Goal: Task Accomplishment & Management: Complete application form

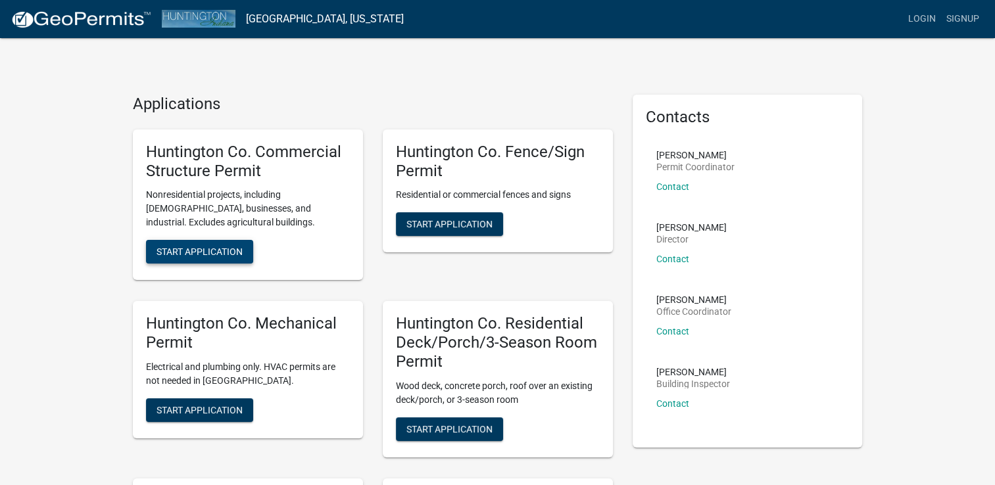
click at [177, 248] on span "Start Application" at bounding box center [199, 252] width 86 height 11
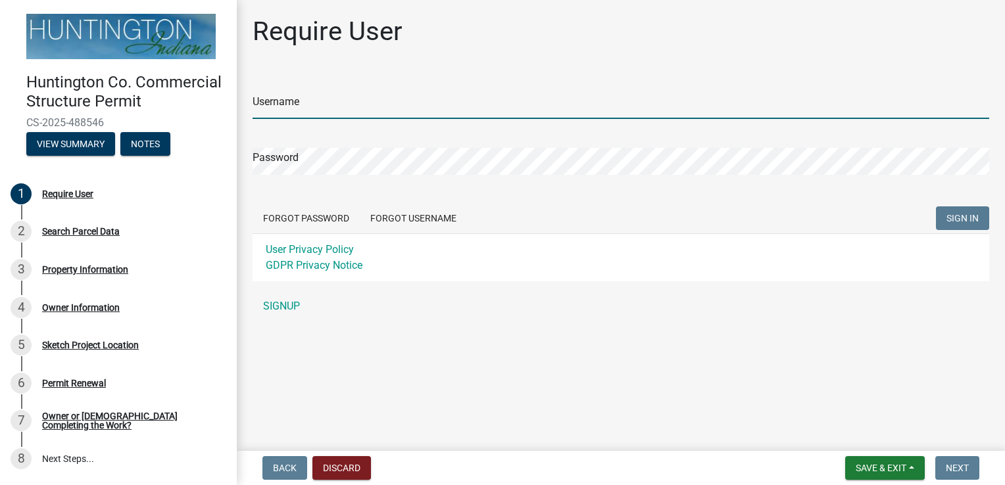
type input "alloyd"
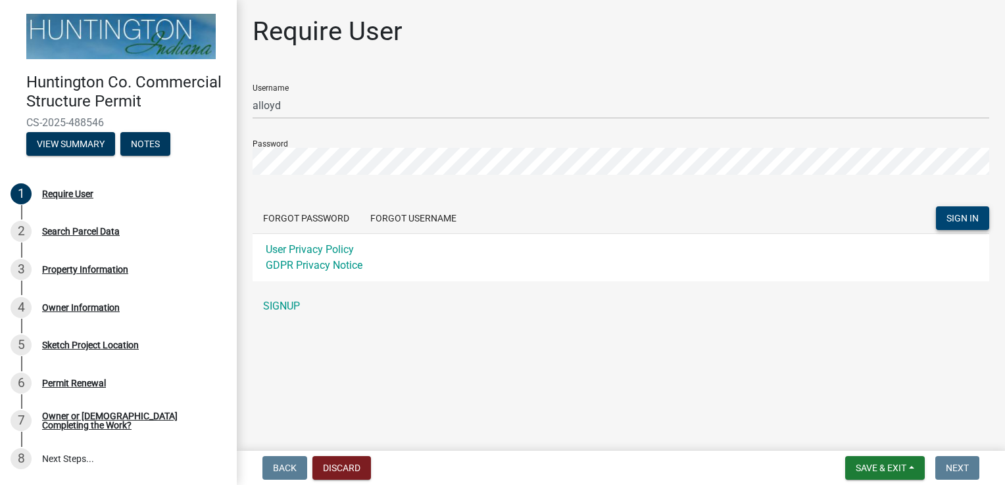
click at [947, 210] on button "SIGN IN" at bounding box center [962, 218] width 53 height 24
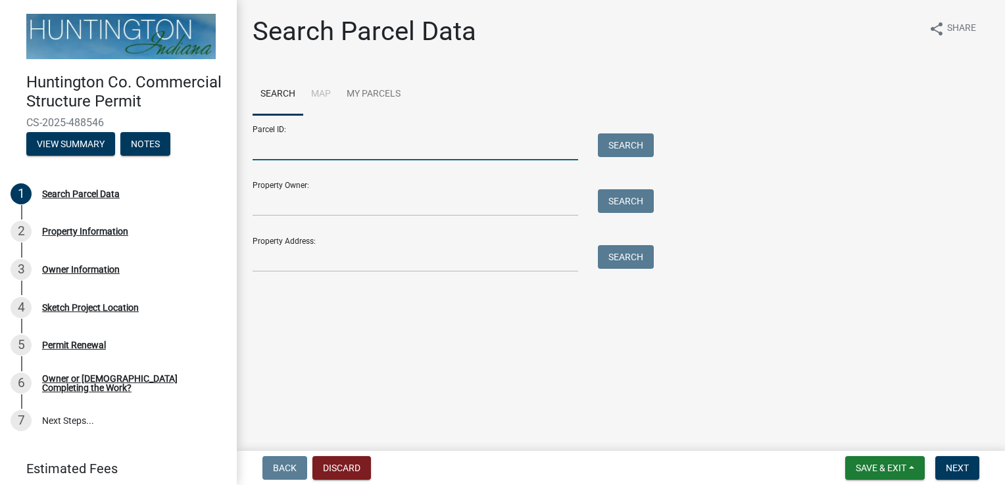
click at [305, 141] on input "Parcel ID:" at bounding box center [414, 146] width 325 height 27
paste input "35-06-07-300-014.500-018"
type input "35-06-07-300-014.500-018"
click at [637, 145] on button "Search" at bounding box center [626, 145] width 56 height 24
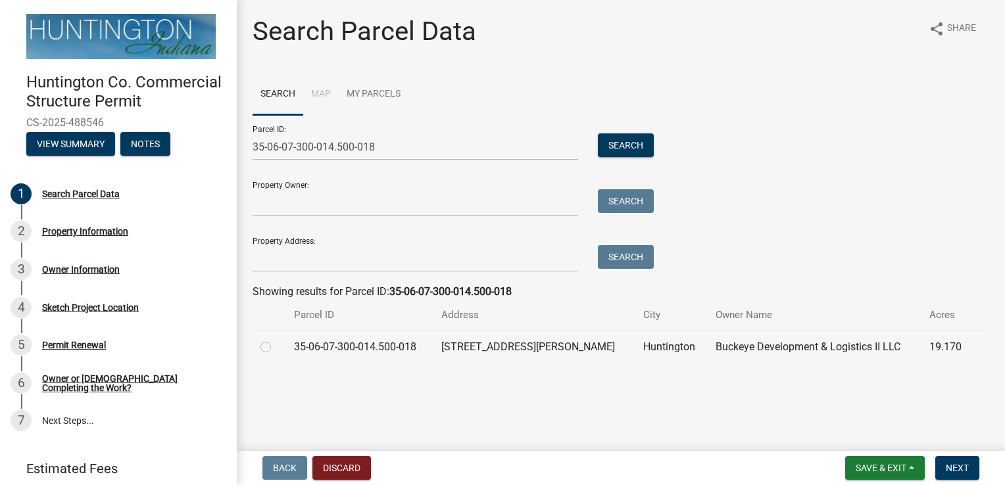
click at [276, 339] on label at bounding box center [276, 339] width 0 height 0
click at [276, 348] on input "radio" at bounding box center [280, 343] width 9 height 9
radio input "true"
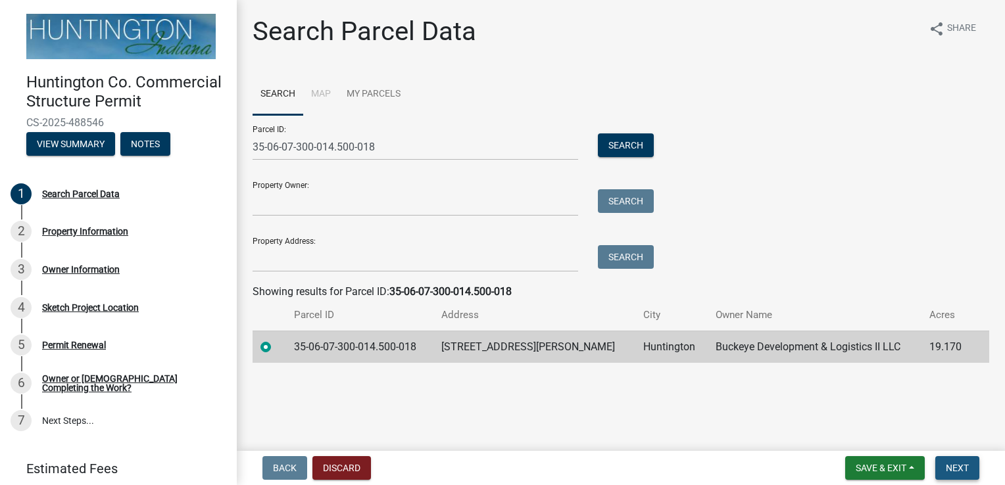
click at [952, 470] on span "Next" at bounding box center [956, 468] width 23 height 11
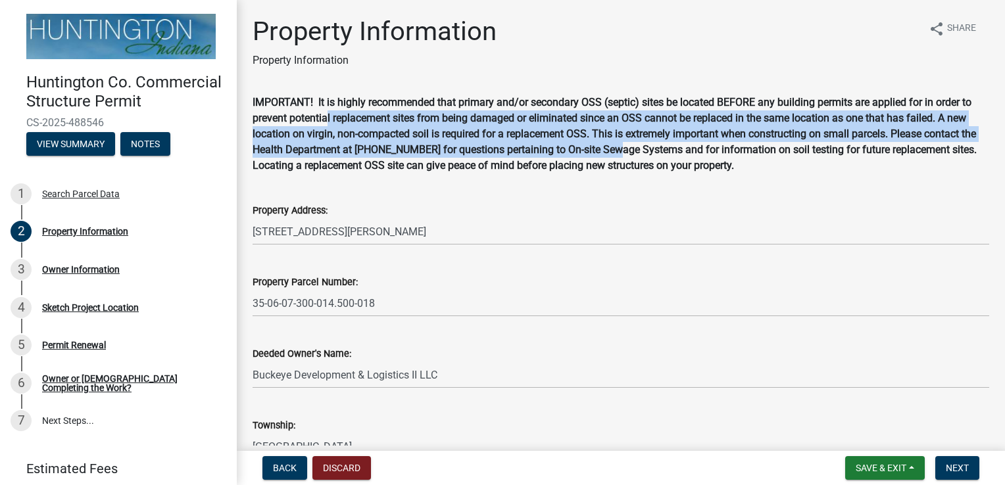
drag, startPoint x: 328, startPoint y: 122, endPoint x: 632, endPoint y: 153, distance: 306.0
click at [632, 153] on strong "IMPORTANT! It is highly recommended that primary and/or secondary OSS (septic) …" at bounding box center [614, 134] width 724 height 76
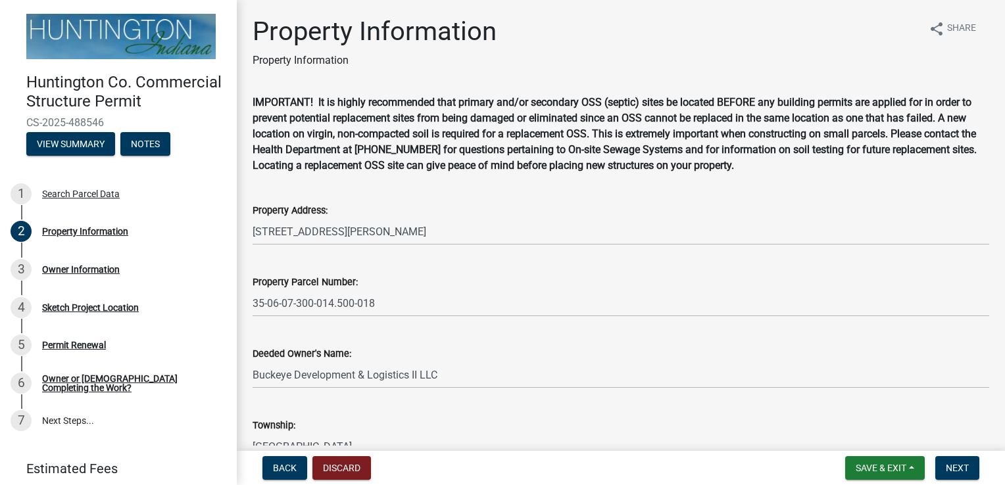
click at [517, 165] on strong "IMPORTANT! It is highly recommended that primary and/or secondary OSS (septic) …" at bounding box center [614, 134] width 724 height 76
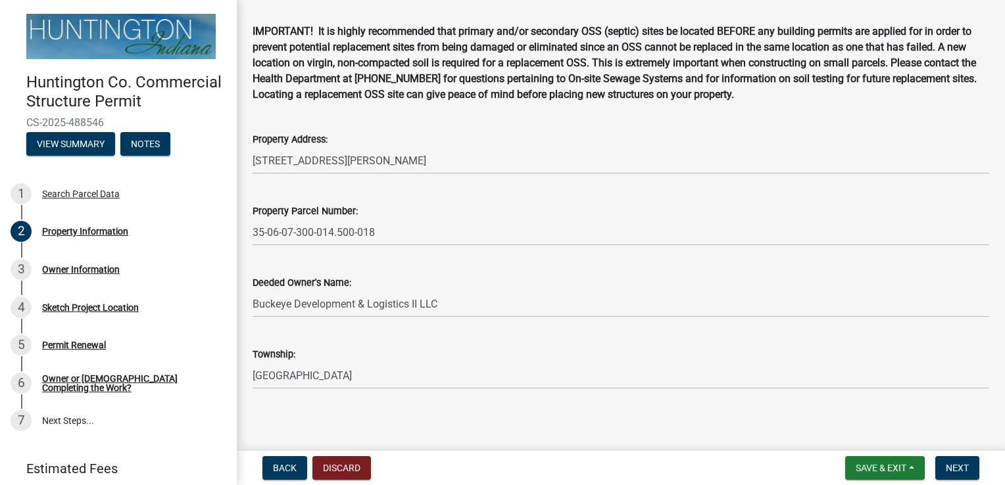
scroll to position [76, 0]
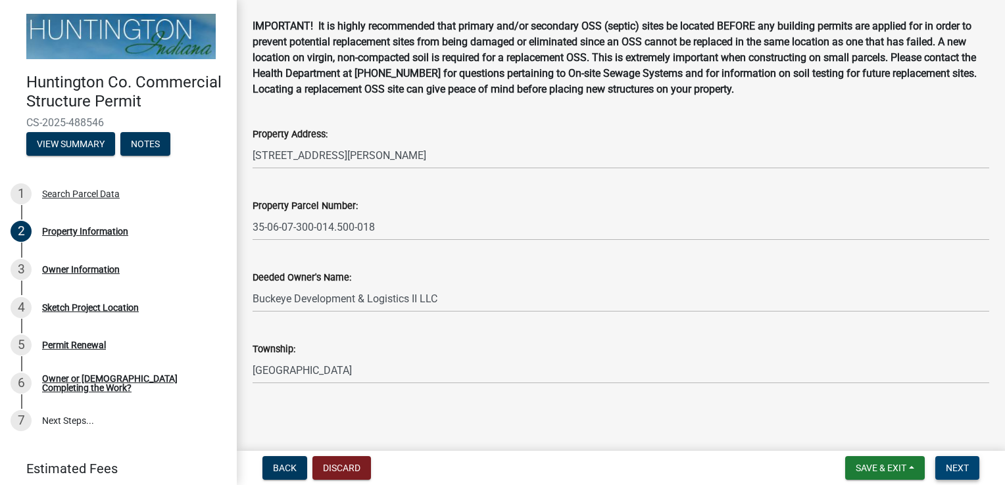
click at [948, 464] on span "Next" at bounding box center [956, 468] width 23 height 11
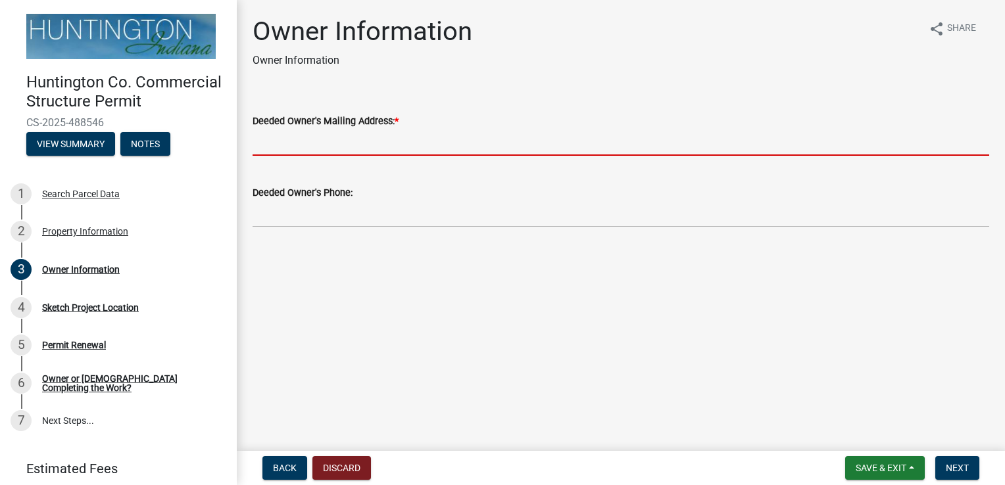
click at [378, 137] on input "Deeded Owner's Mailing Address: *" at bounding box center [620, 142] width 736 height 27
click at [257, 305] on main "Owner Information Owner Information share Share Deeded Owner's Mailing Address:…" at bounding box center [621, 223] width 768 height 446
click at [297, 141] on input "Deeded Owner's Mailing Address: *" at bounding box center [620, 142] width 736 height 27
paste input "Buckeye Development & Logistics II LL"
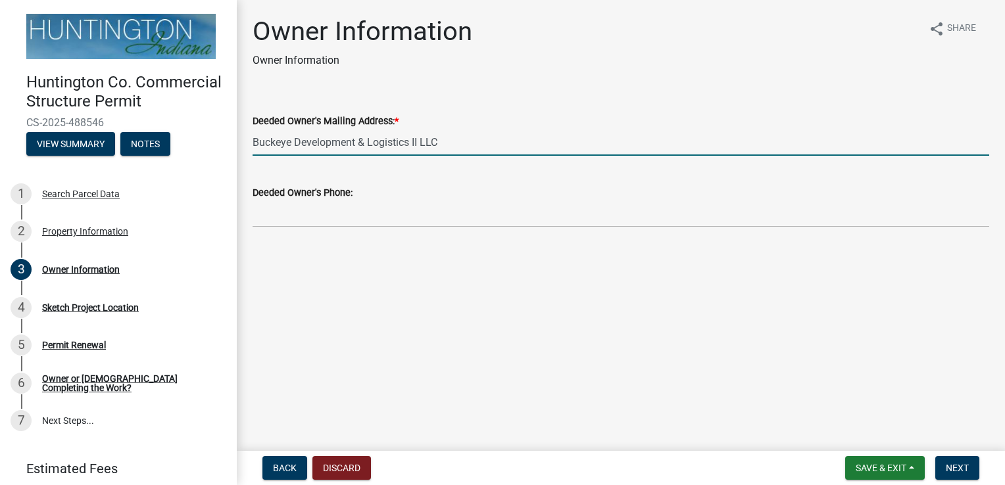
click at [508, 141] on input "Buckeye Development & Logistics II LLC" at bounding box center [620, 142] width 736 height 27
paste input "Attn: [PERSON_NAME]"
click at [629, 131] on input "Buckeye Development & Logistics II LLC Attn: [PERSON_NAME]" at bounding box center [620, 142] width 736 height 27
paste input "P.O. Box 56169"
click at [626, 135] on input "Buckeye Development & Logistics II LLC Attn: [PERSON_NAME] P.O. Box 56169" at bounding box center [620, 142] width 736 height 27
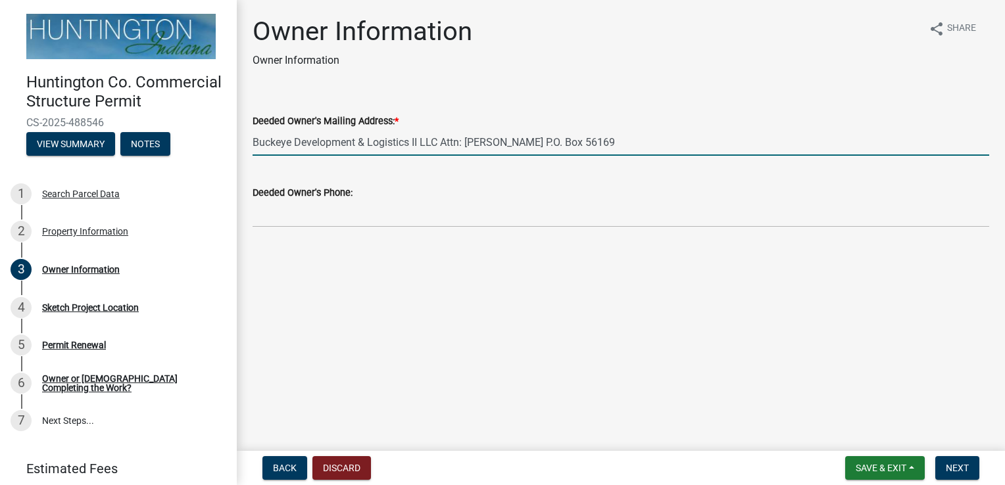
paste input "[GEOGRAPHIC_DATA], [GEOGRAPHIC_DATA] 77256"
type input "Buckeye Development & Logistics II LLC Attn: [PERSON_NAME] P.O. [STREET_ADDRESS]"
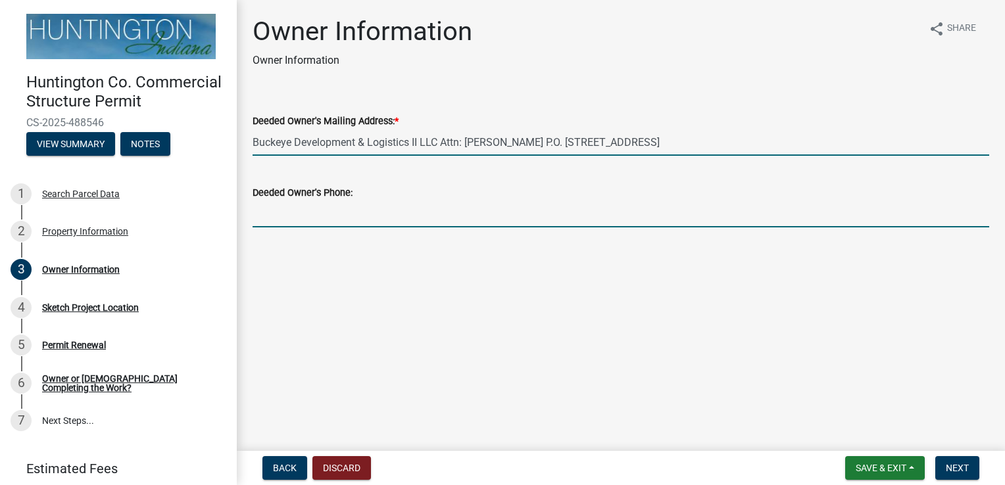
click at [417, 204] on input "Deeded Owner's Phone:" at bounding box center [620, 214] width 736 height 27
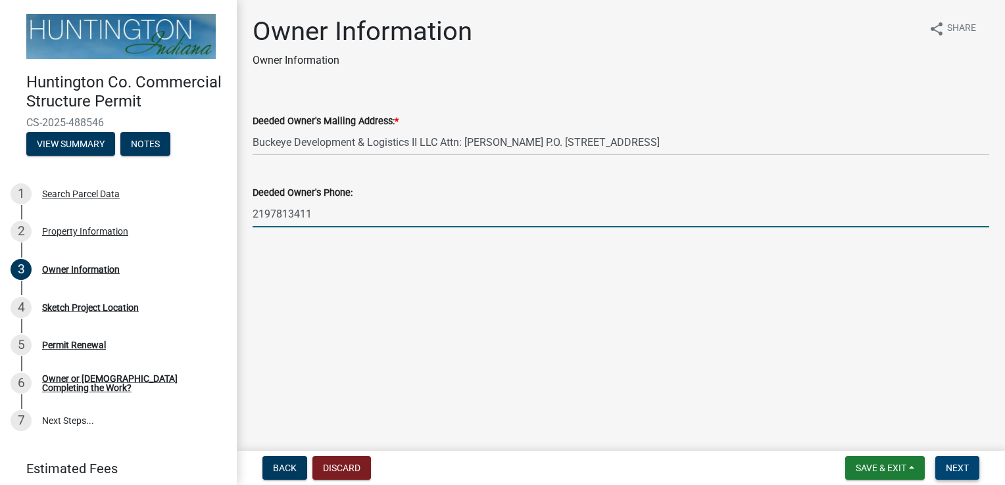
type input "2197813411"
click at [949, 460] on button "Next" at bounding box center [957, 468] width 44 height 24
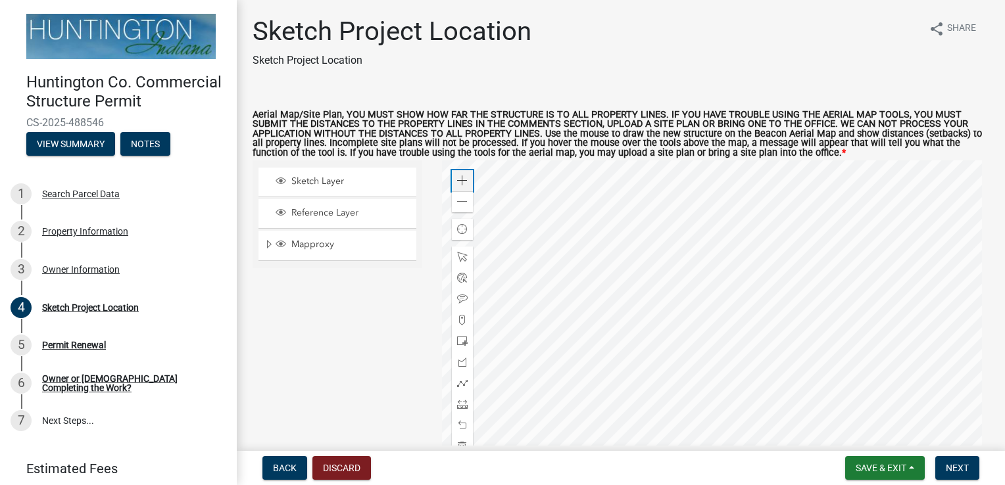
click at [458, 183] on span at bounding box center [462, 181] width 11 height 11
click at [568, 206] on div at bounding box center [716, 324] width 548 height 329
click at [631, 288] on div at bounding box center [716, 324] width 548 height 329
click at [457, 341] on span at bounding box center [462, 341] width 11 height 11
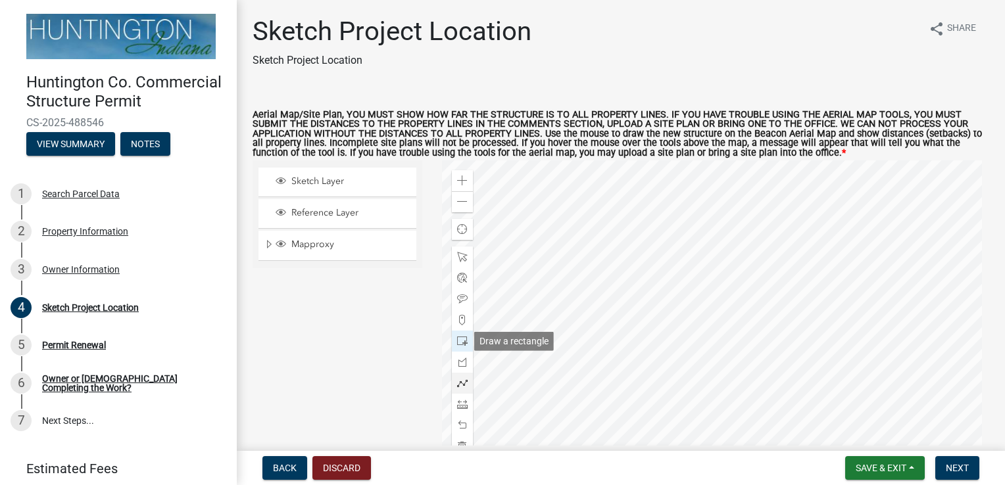
scroll to position [43, 0]
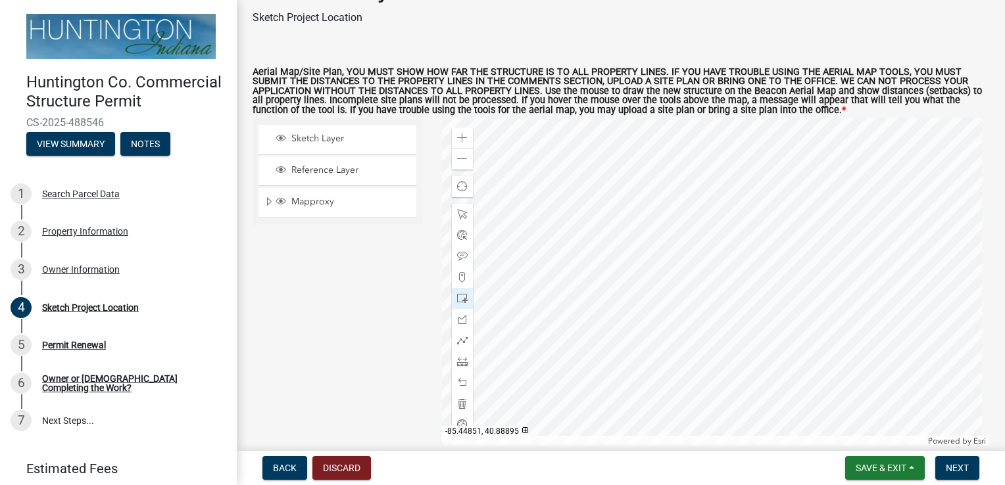
click at [676, 268] on div at bounding box center [716, 282] width 548 height 329
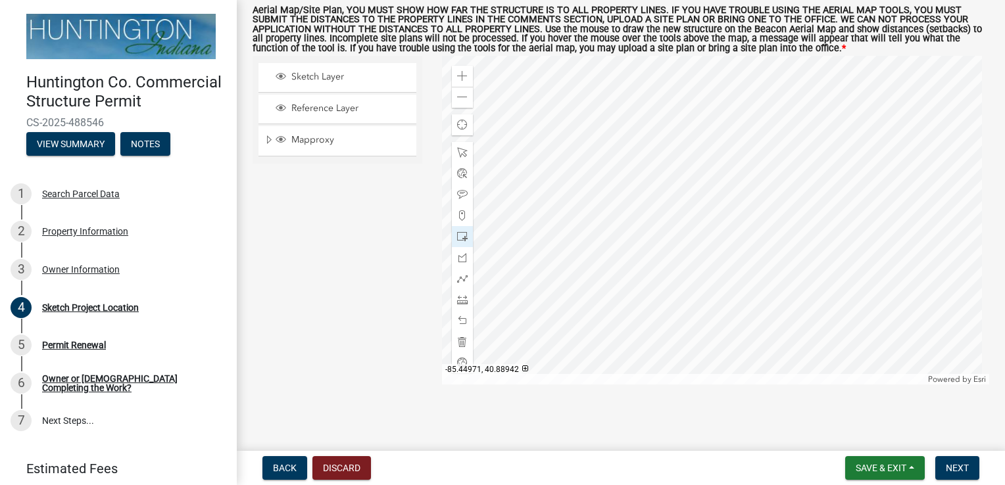
scroll to position [106, 0]
click at [955, 464] on span "Next" at bounding box center [956, 468] width 23 height 11
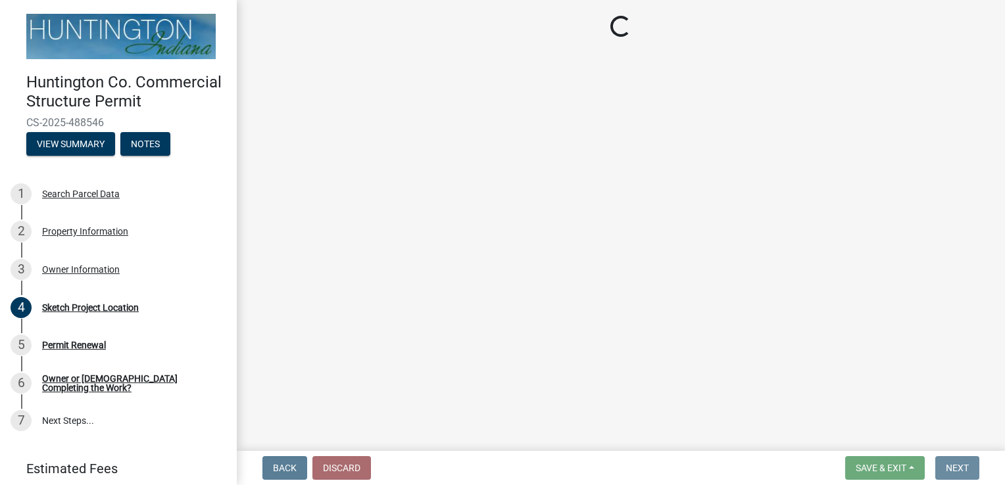
scroll to position [0, 0]
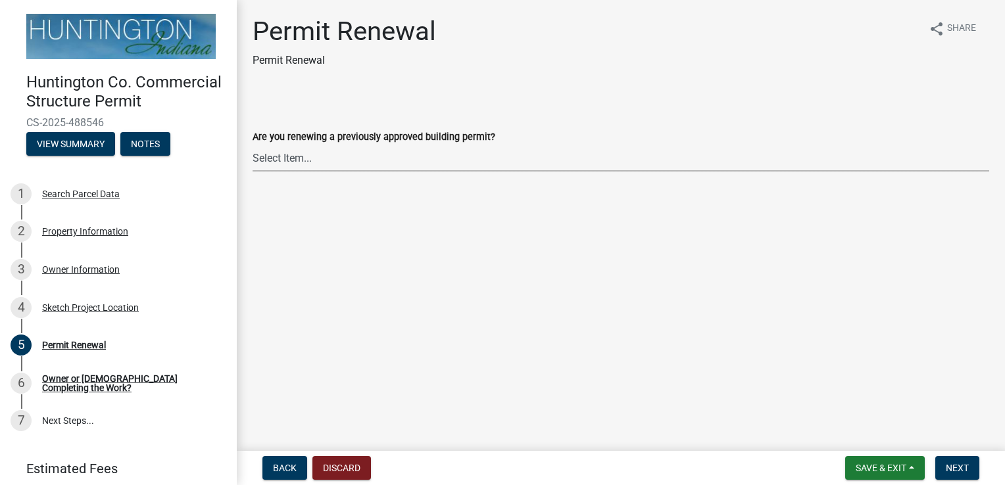
click at [384, 166] on select "Select Item... Yes No" at bounding box center [620, 158] width 736 height 27
click at [252, 145] on select "Select Item... Yes No" at bounding box center [620, 158] width 736 height 27
select select "97e125b5-97e1-4674-8df5-e9a4fca85b10"
click at [951, 465] on span "Next" at bounding box center [956, 468] width 23 height 11
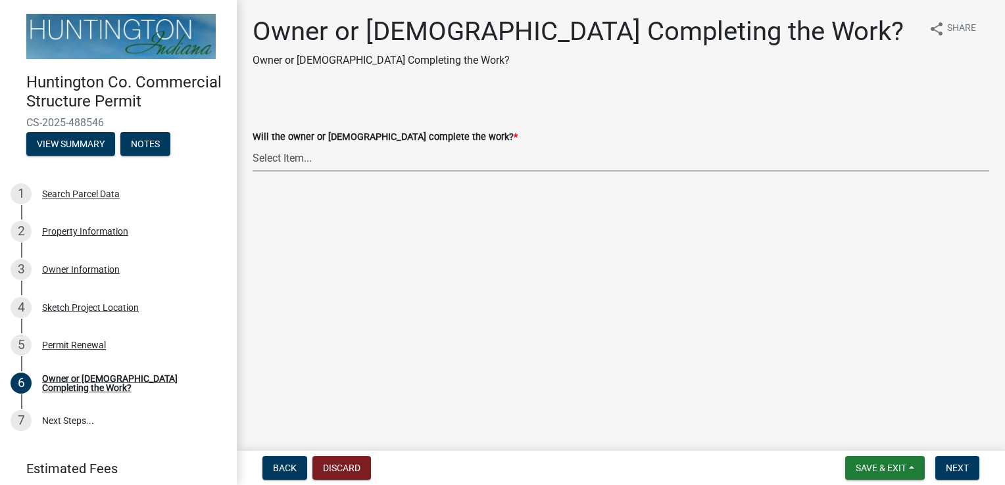
click at [398, 164] on select "Select Item... owner contractor" at bounding box center [620, 158] width 736 height 27
click at [252, 145] on select "Select Item... owner contractor" at bounding box center [620, 158] width 736 height 27
select select "f9de5679-cbe1-4884-8410-220f7e056f30"
click at [381, 201] on main "Owner or [DEMOGRAPHIC_DATA] Completing the Work? Owner or [DEMOGRAPHIC_DATA] Co…" at bounding box center [621, 223] width 768 height 446
click at [946, 469] on span "Next" at bounding box center [956, 468] width 23 height 11
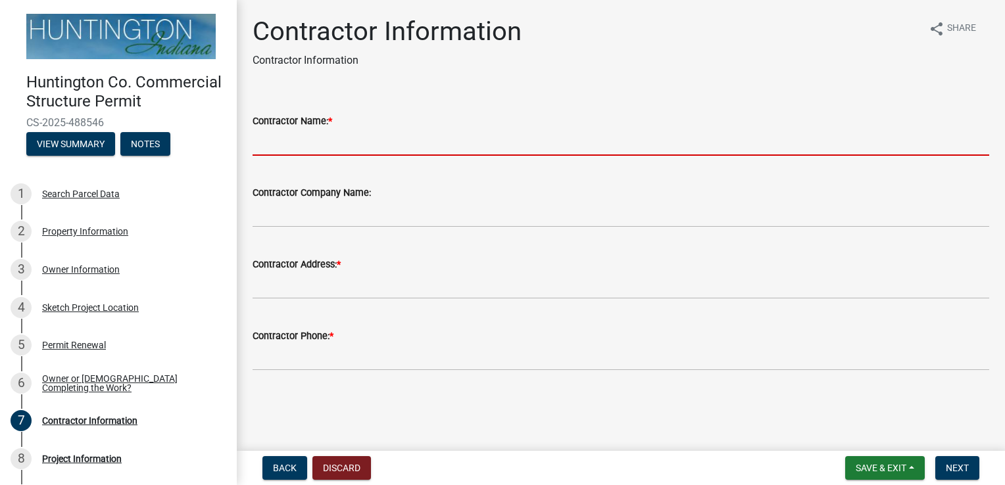
click at [387, 144] on input "Contractor Name: *" at bounding box center [620, 142] width 736 height 27
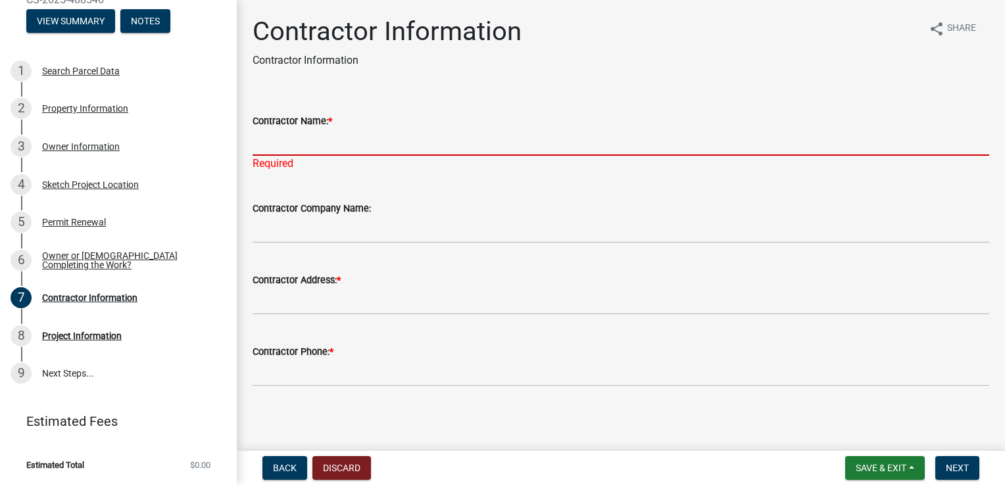
scroll to position [139, 0]
click at [369, 148] on input "Contractor Name: *" at bounding box center [620, 142] width 736 height 27
paste input "[PERSON_NAME]"
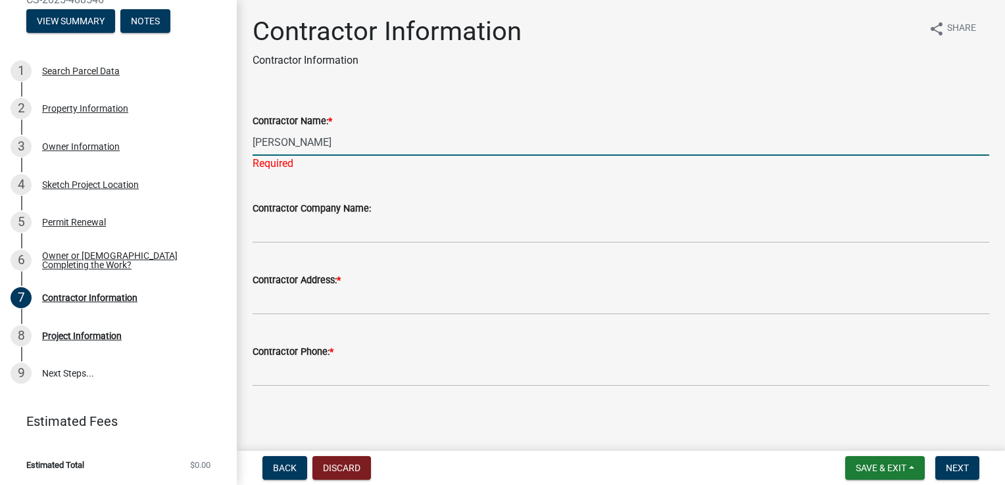
type input "[PERSON_NAME]"
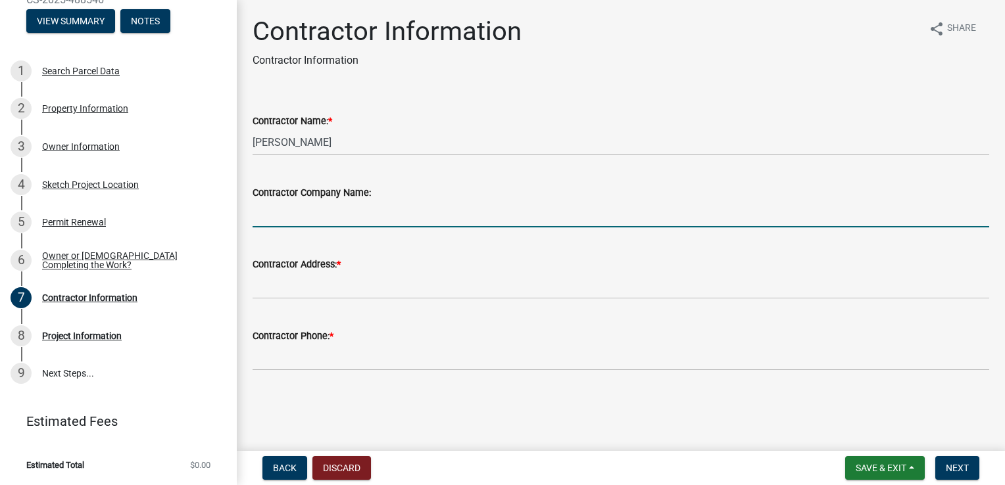
click at [341, 218] on input "Contractor Company Name:" at bounding box center [620, 214] width 736 height 27
paste input "[PERSON_NAME] & Son, LP an EMCOR Company"
type input "[PERSON_NAME] & Son, LP an EMCOR Company"
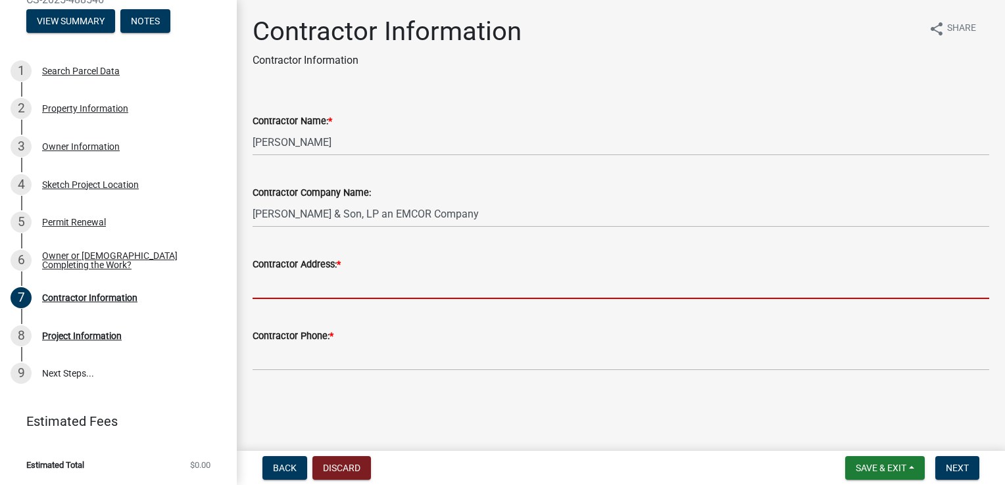
click at [400, 283] on input "Contractor Address: *" at bounding box center [620, 285] width 736 height 27
paste input "[STREET_ADDRESS] • [GEOGRAPHIC_DATA][PERSON_NAME], [GEOGRAPHIC_DATA] • 46825"
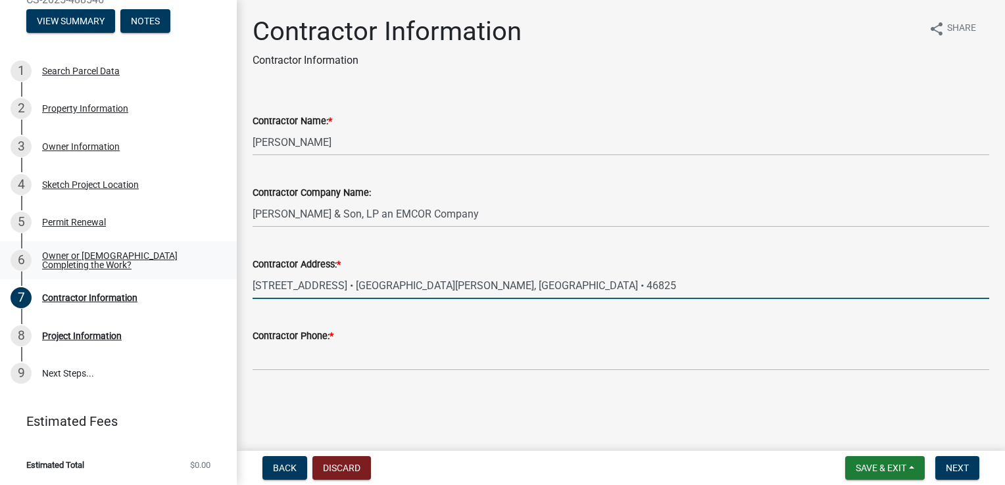
type input "[STREET_ADDRESS] • [GEOGRAPHIC_DATA][PERSON_NAME], [GEOGRAPHIC_DATA] • 46825"
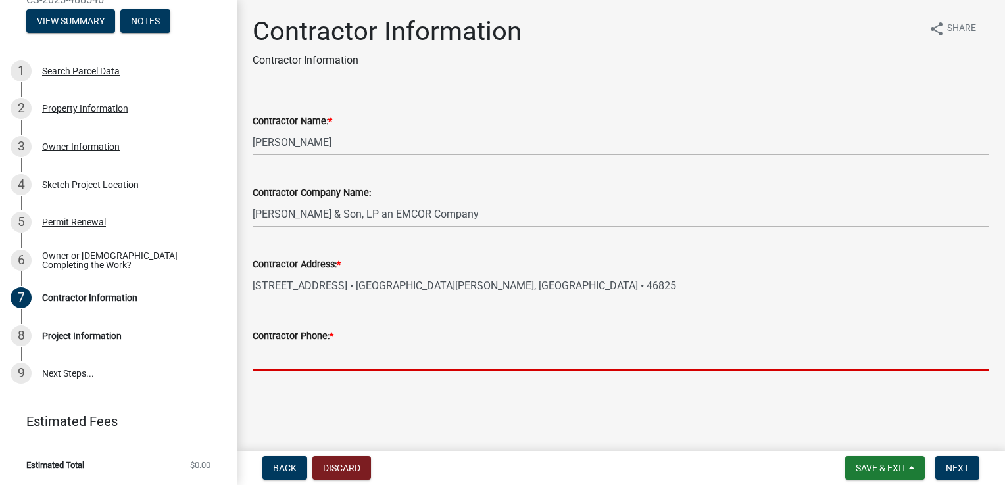
click at [371, 350] on input "Contractor Phone: *" at bounding box center [620, 357] width 736 height 27
paste input "260.487.7858"
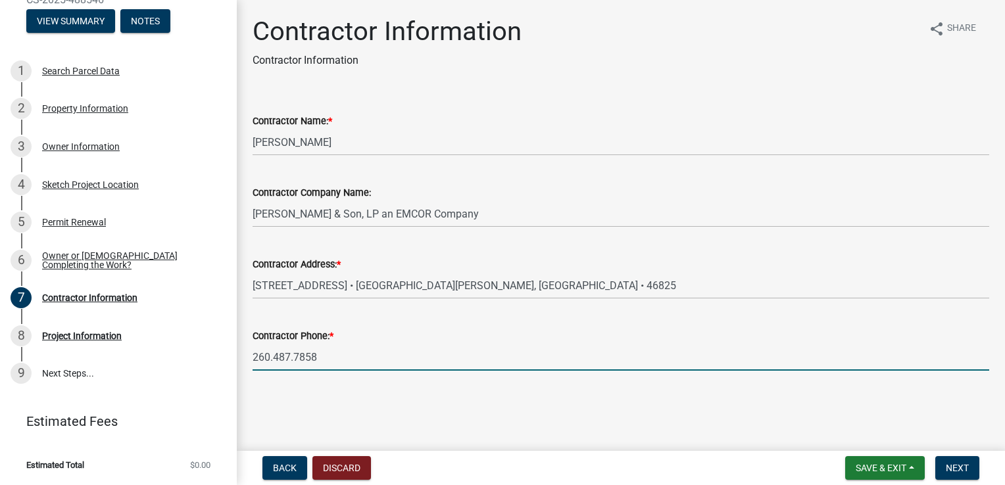
type input "260.487.7858"
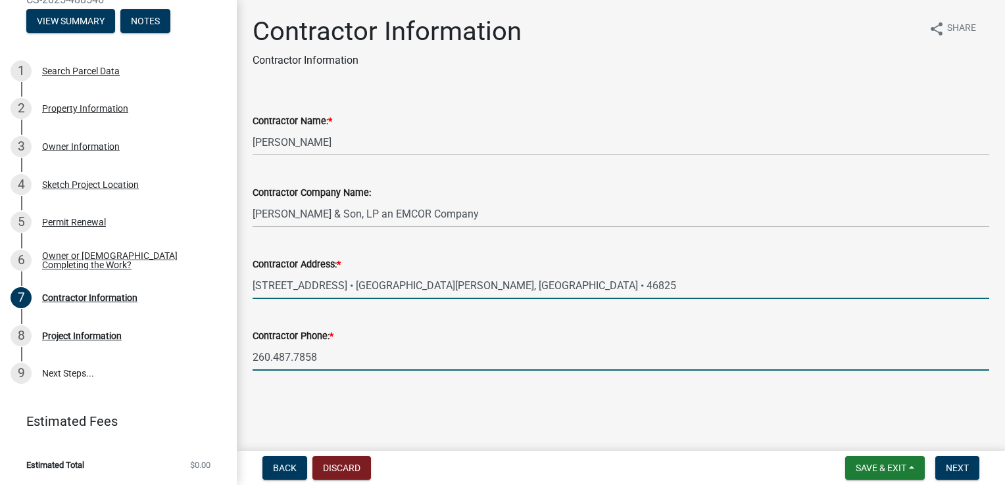
click at [369, 285] on input "[STREET_ADDRESS] • [GEOGRAPHIC_DATA][PERSON_NAME], [GEOGRAPHIC_DATA] • 46825" at bounding box center [620, 285] width 736 height 27
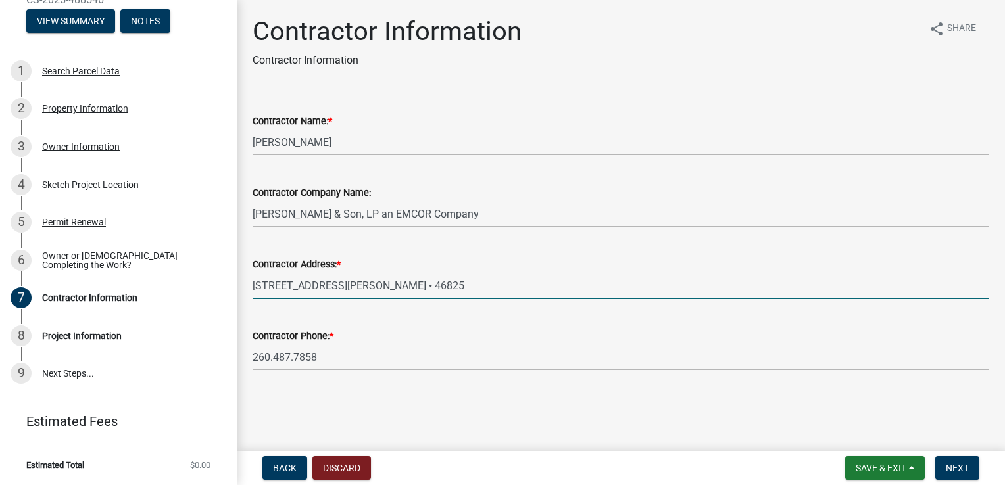
click at [441, 283] on input "[STREET_ADDRESS][PERSON_NAME] • 46825" at bounding box center [620, 285] width 736 height 27
type input "[STREET_ADDRESS][PERSON_NAME]"
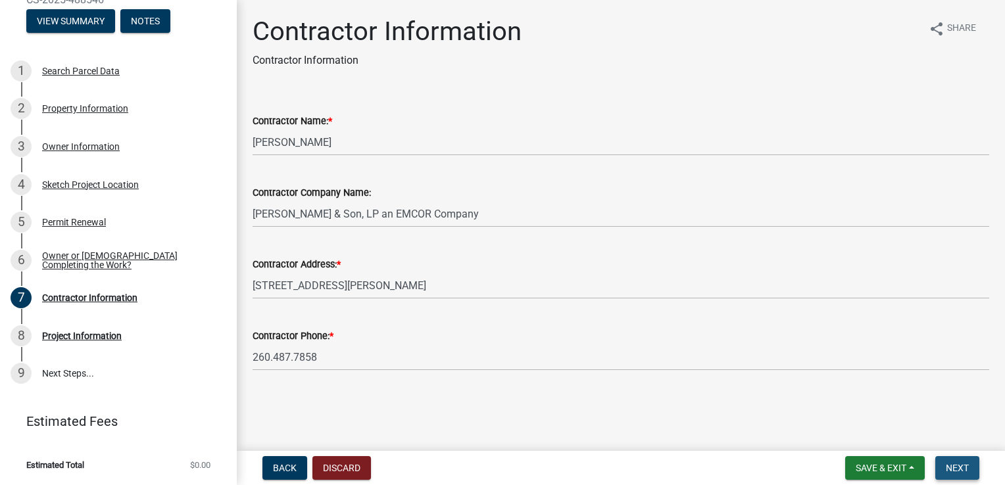
click at [958, 463] on span "Next" at bounding box center [956, 468] width 23 height 11
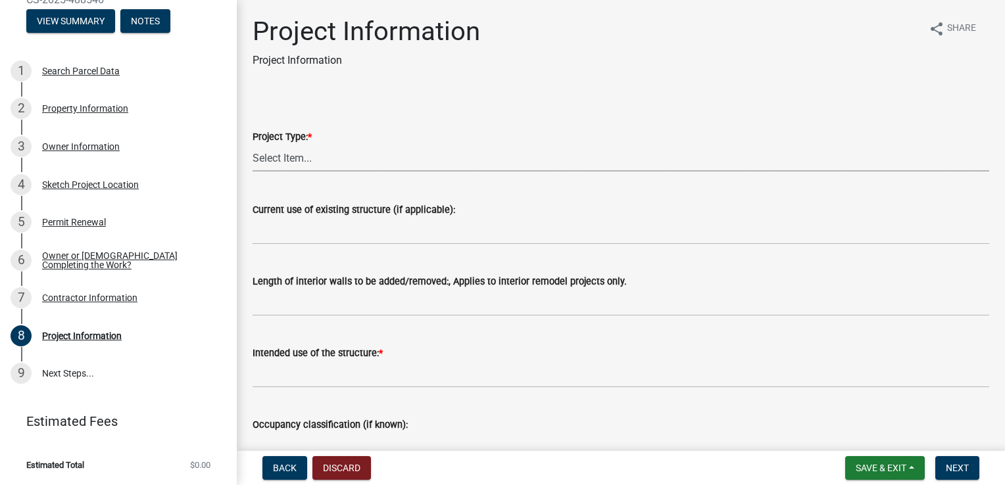
click at [408, 158] on select "Select Item... new primary structure addition to an existing primary structure …" at bounding box center [620, 158] width 736 height 27
click at [252, 145] on select "Select Item... new primary structure addition to an existing primary structure …" at bounding box center [620, 158] width 736 height 27
select select "6642949e-ec05-44f3-919e-539e51a8d7b5"
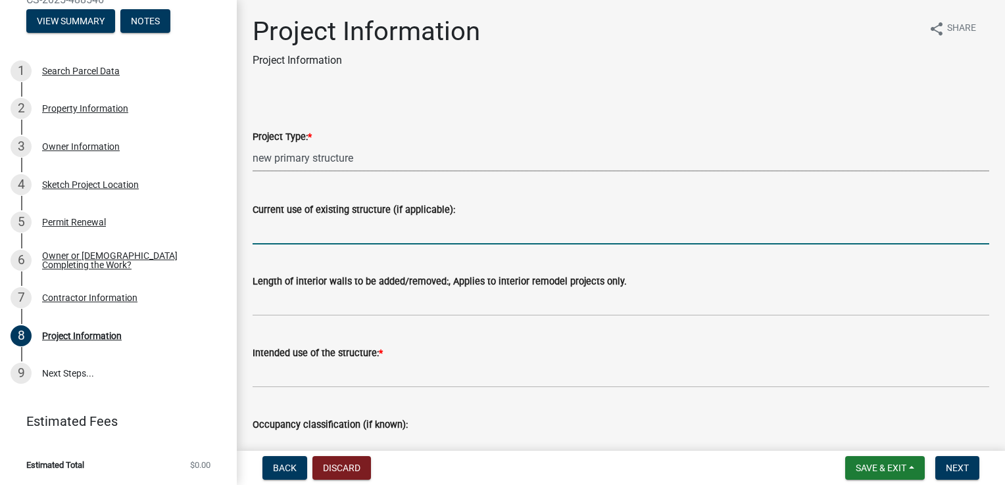
click at [341, 233] on input "Current use of existing structure (if applicable):" at bounding box center [620, 231] width 736 height 27
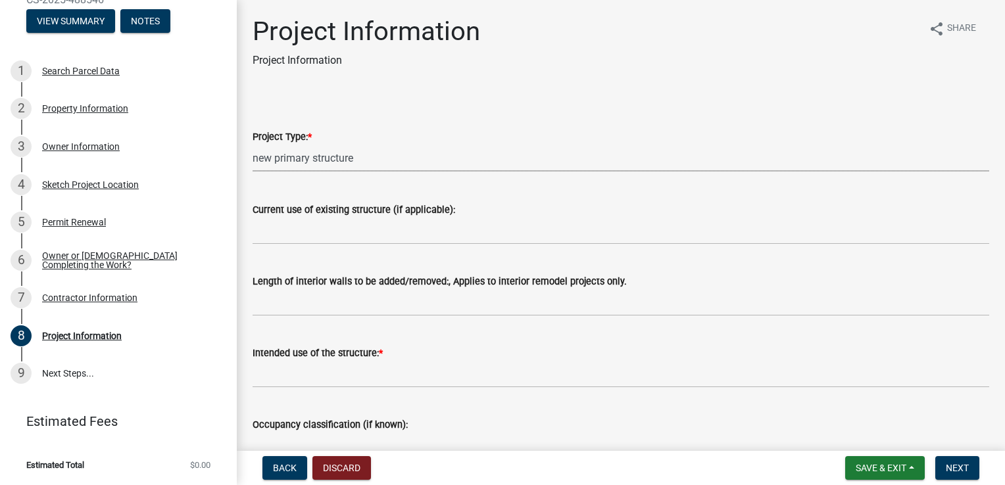
click at [487, 155] on select "Select Item... new primary structure addition to an existing primary structure …" at bounding box center [620, 158] width 736 height 27
click at [252, 145] on select "Select Item... new primary structure addition to an existing primary structure …" at bounding box center [620, 158] width 736 height 27
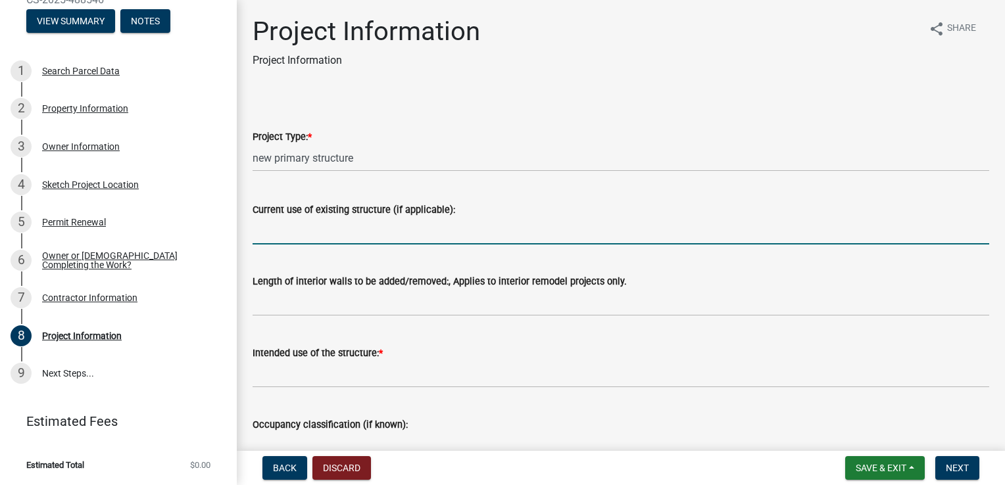
click at [358, 235] on input "Current use of existing structure (if applicable):" at bounding box center [620, 231] width 736 height 27
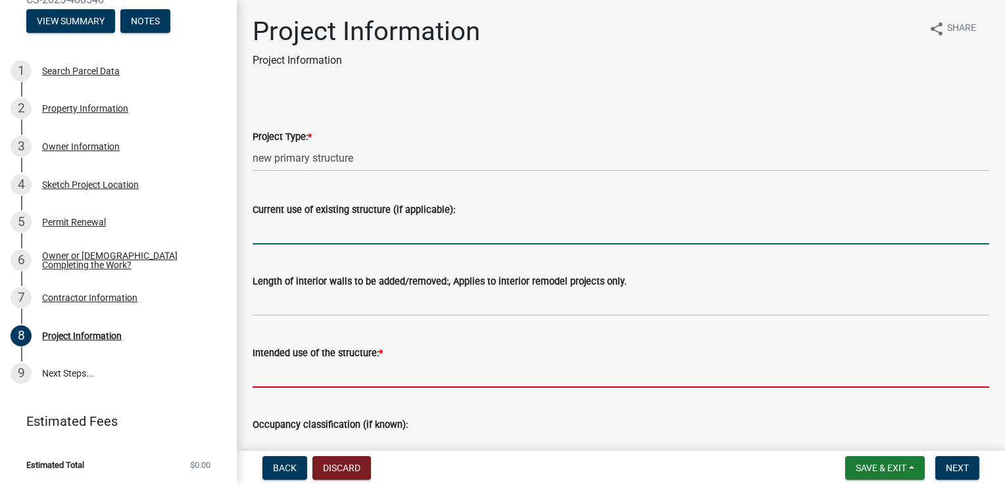
click at [355, 374] on input "Intended use of the structure: *" at bounding box center [620, 374] width 736 height 27
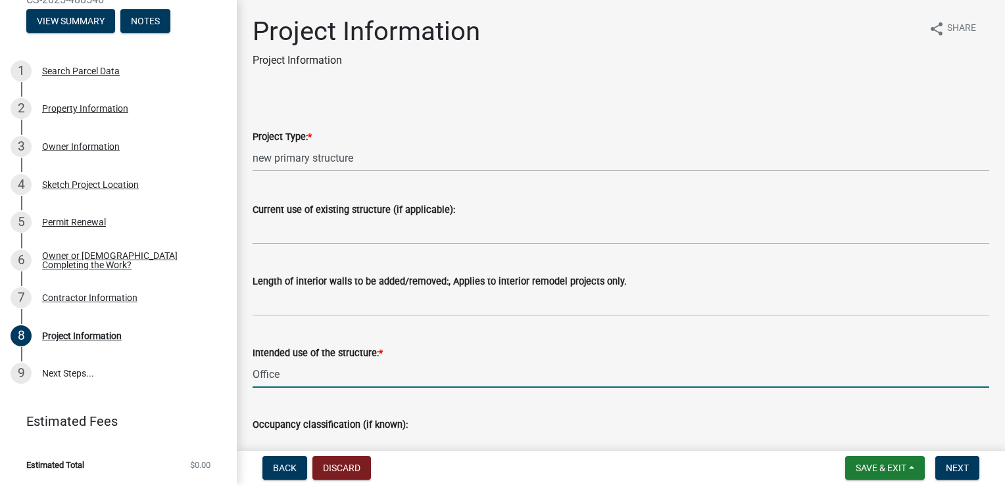
type input "Office"
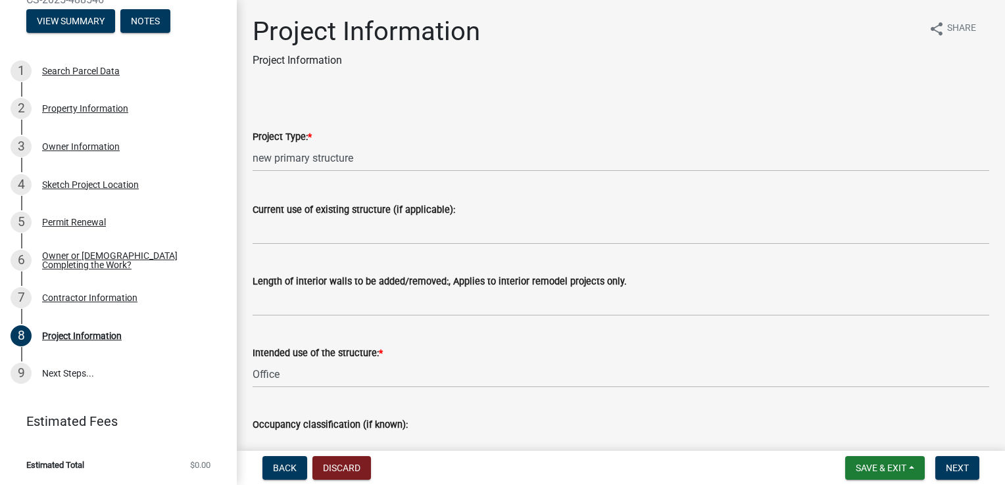
click at [352, 410] on div "Occupancy classification (if known):" at bounding box center [620, 428] width 736 height 61
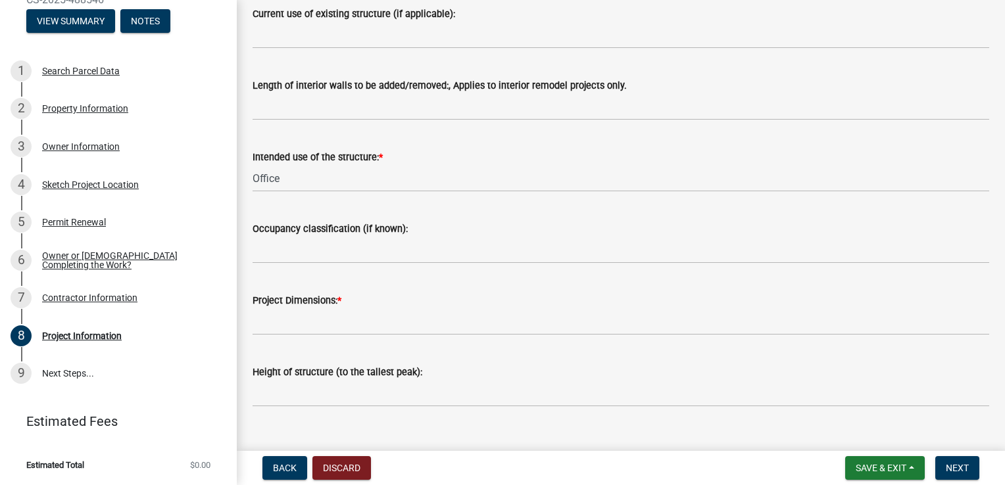
scroll to position [197, 0]
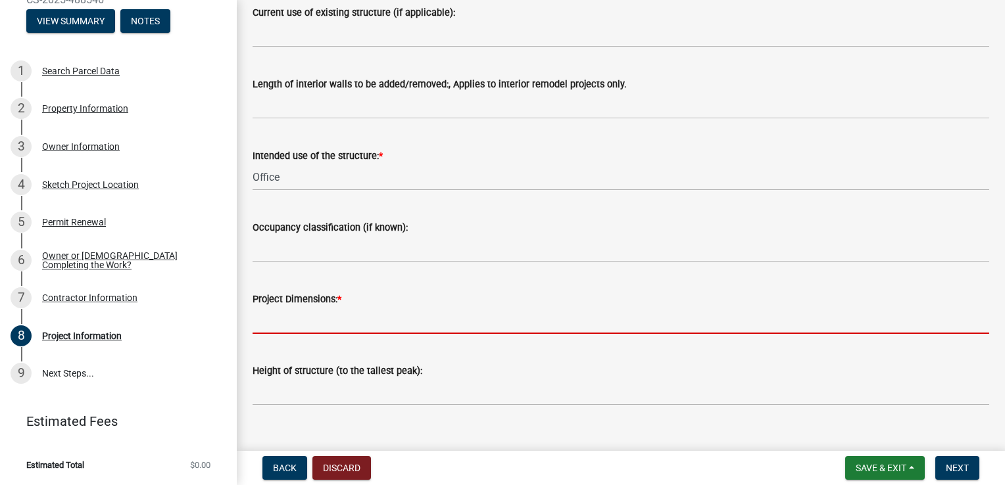
click at [352, 322] on input "Project Dimensions: *" at bounding box center [620, 320] width 736 height 27
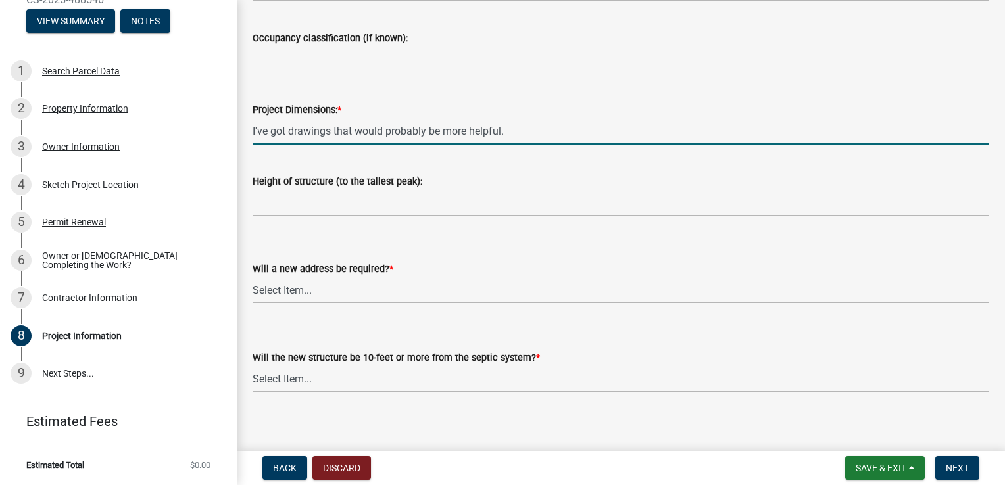
scroll to position [396, 0]
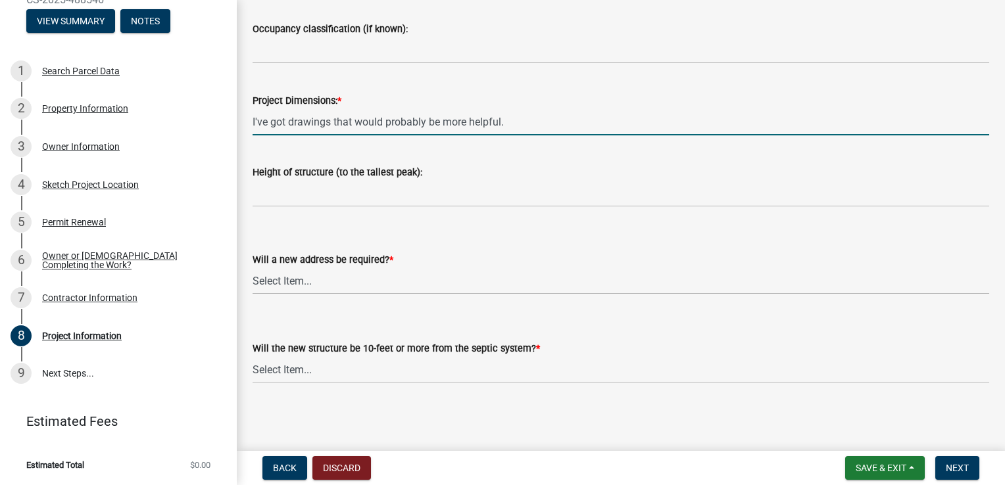
type input "I've got drawings that would probably be more helpful."
click at [356, 285] on select "Select Item... yes no" at bounding box center [620, 281] width 736 height 27
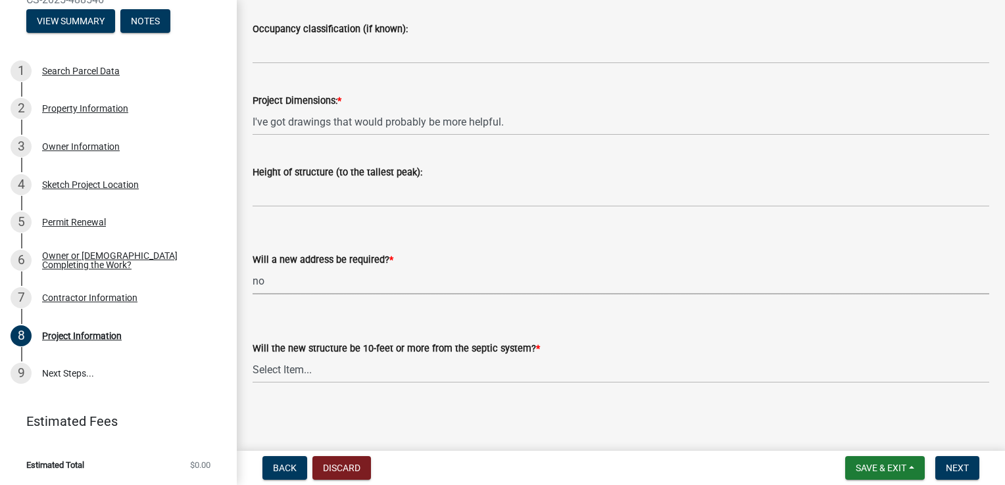
click at [252, 268] on select "Select Item... yes no" at bounding box center [620, 281] width 736 height 27
select select "2817d3a3-d629-48c9-96d6-3b67e9964fa7"
click at [381, 368] on select "Select Item... Yes No (Health Dept. approval needed) NA" at bounding box center [620, 369] width 736 height 27
click at [252, 356] on select "Select Item... Yes No (Health Dept. approval needed) NA" at bounding box center [620, 369] width 736 height 27
select select "325ce8e5-708b-4a68-9c99-d6a35f957fd4"
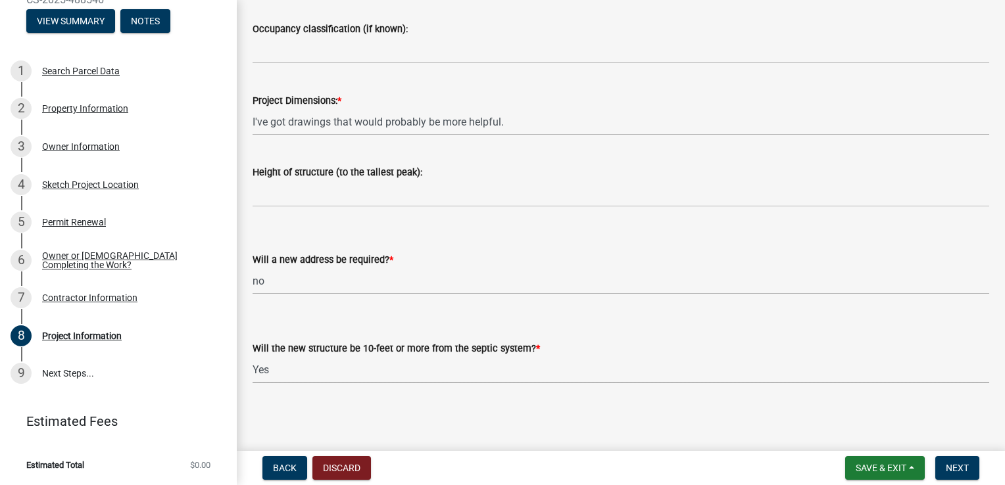
click at [390, 319] on div "Will the new structure be 10-feet or more from the septic system? * Select Item…" at bounding box center [620, 344] width 736 height 77
click at [952, 464] on span "Next" at bounding box center [956, 468] width 23 height 11
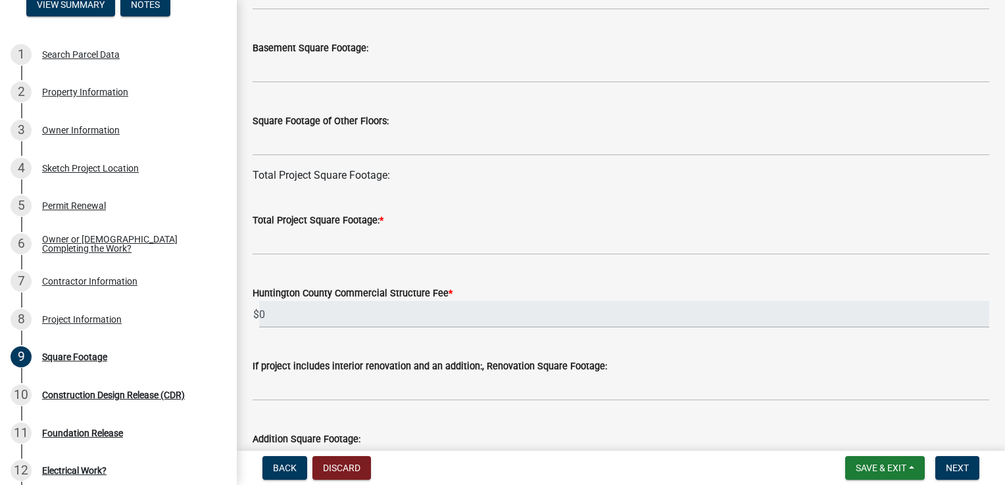
scroll to position [329, 0]
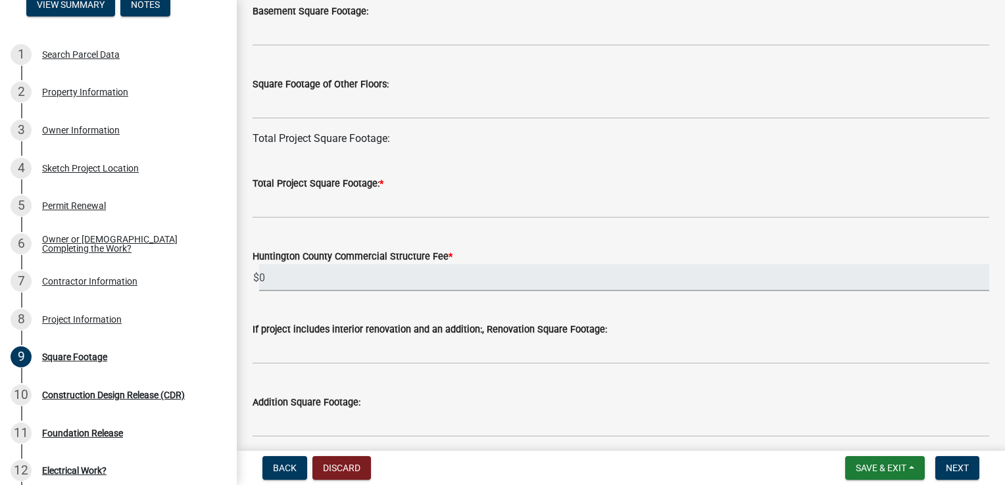
click at [384, 272] on input "0" at bounding box center [624, 277] width 730 height 27
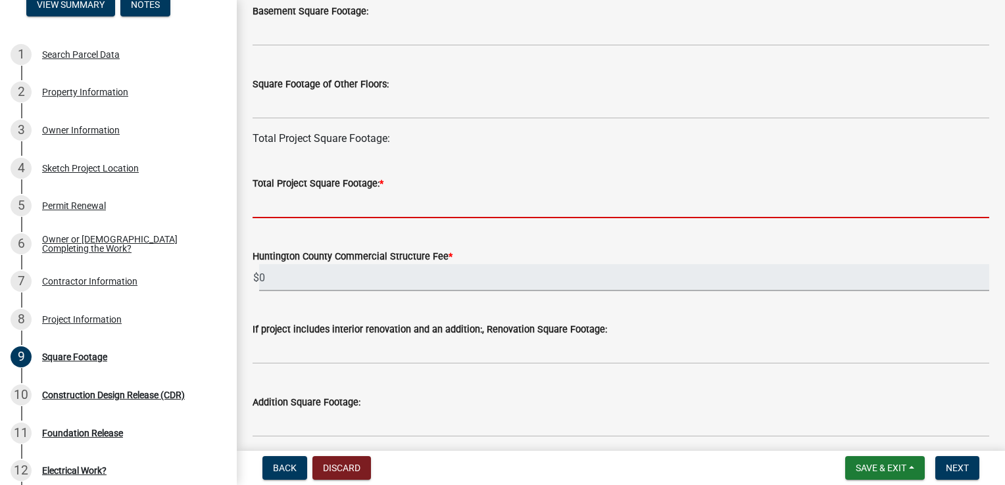
click at [341, 208] on input "text" at bounding box center [620, 204] width 736 height 27
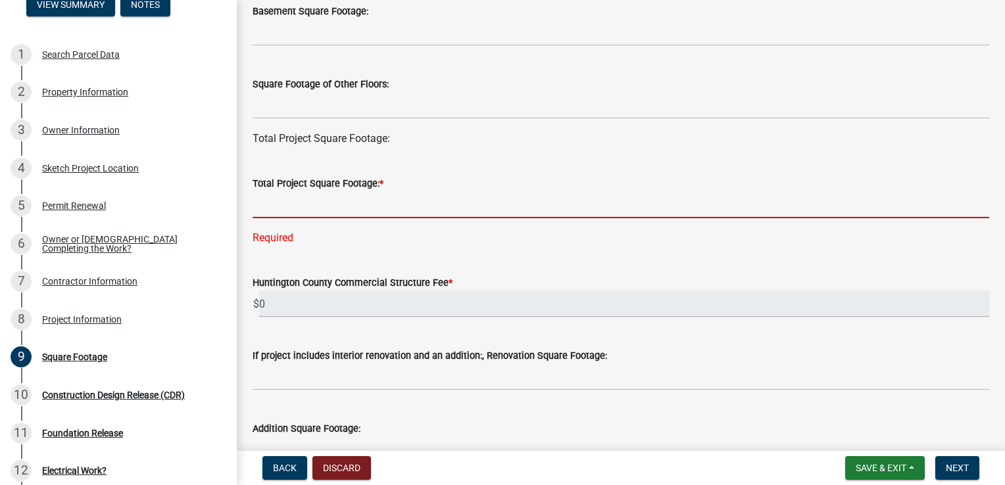
click at [277, 200] on input "text" at bounding box center [620, 204] width 736 height 27
type input "1"
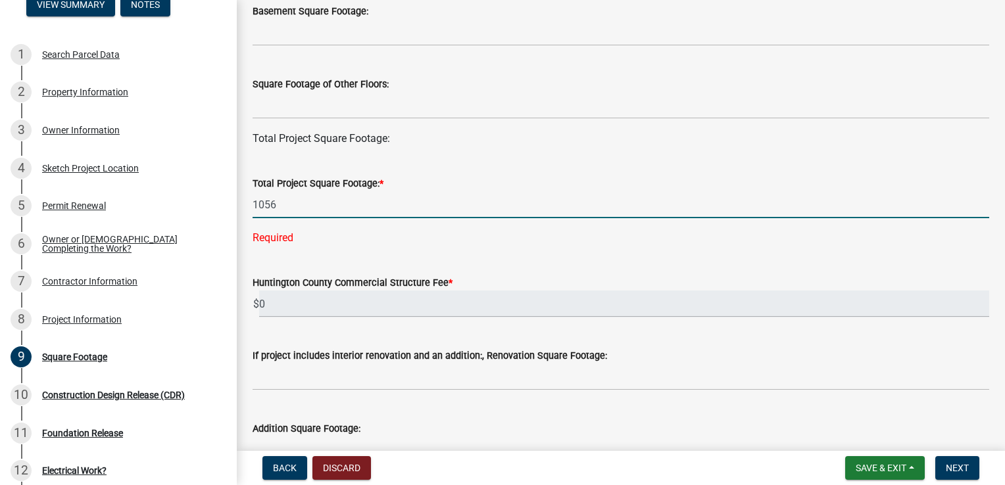
type input "1056"
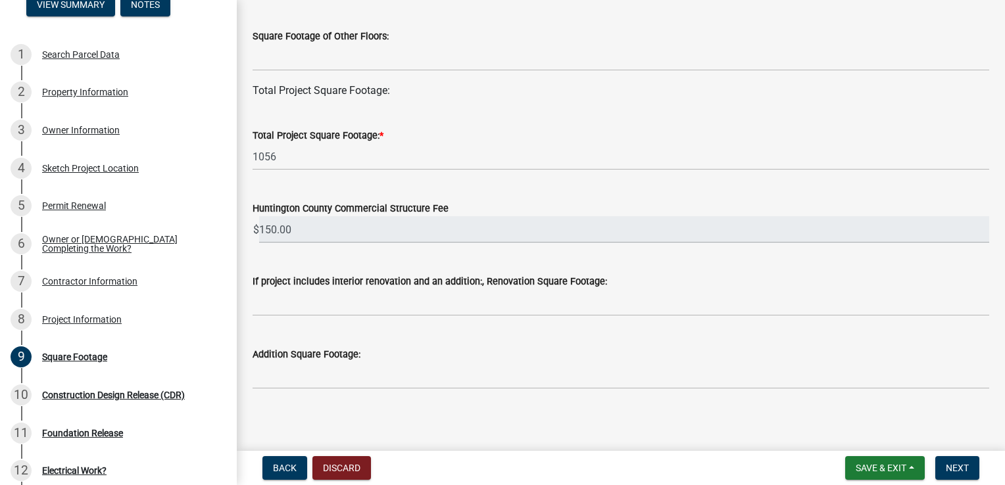
scroll to position [383, 0]
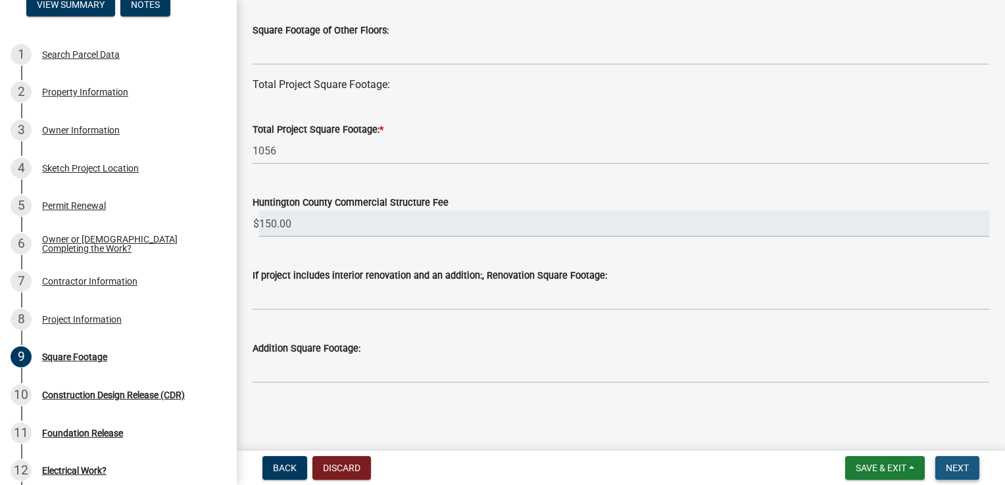
click at [947, 466] on span "Next" at bounding box center [956, 468] width 23 height 11
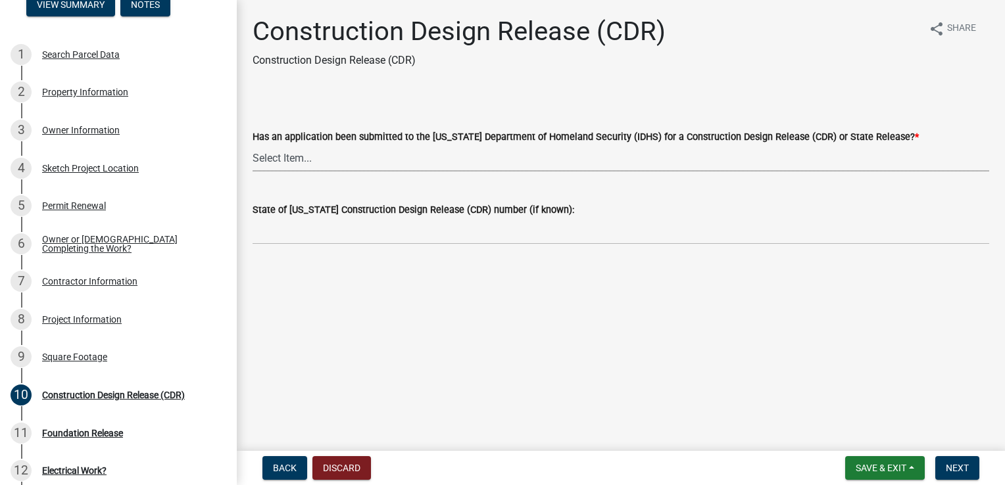
click at [489, 160] on select "Select Item... Yes No" at bounding box center [620, 158] width 736 height 27
click at [252, 145] on select "Select Item... Yes No" at bounding box center [620, 158] width 736 height 27
select select "012a2314-9ca4-477e-99cd-0d5d6cae452d"
click at [444, 208] on label "State of [US_STATE] Construction Design Release (CDR) number (if known):" at bounding box center [412, 210] width 321 height 9
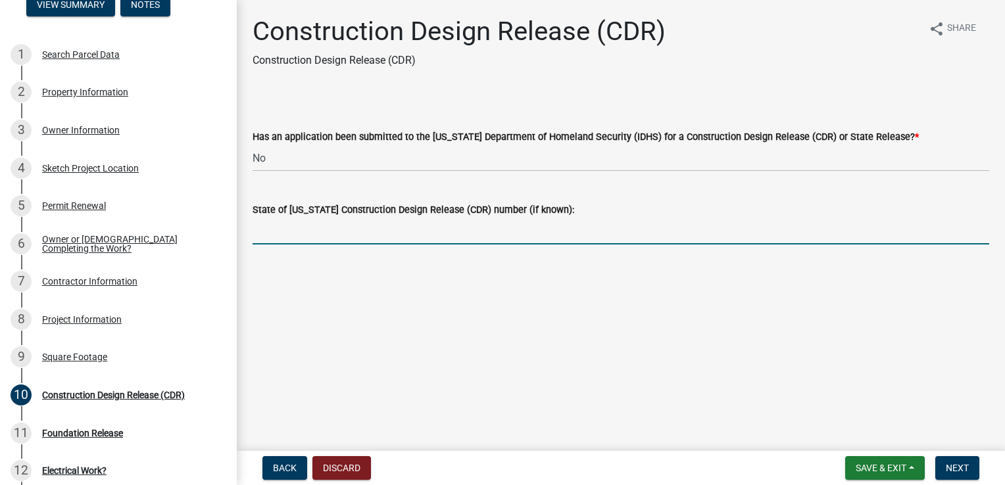
click at [444, 218] on input "State of [US_STATE] Construction Design Release (CDR) number (if known):" at bounding box center [620, 231] width 736 height 27
click at [481, 283] on main "Construction Design Release (CDR) Construction Design Release (CDR) share Share…" at bounding box center [621, 223] width 768 height 446
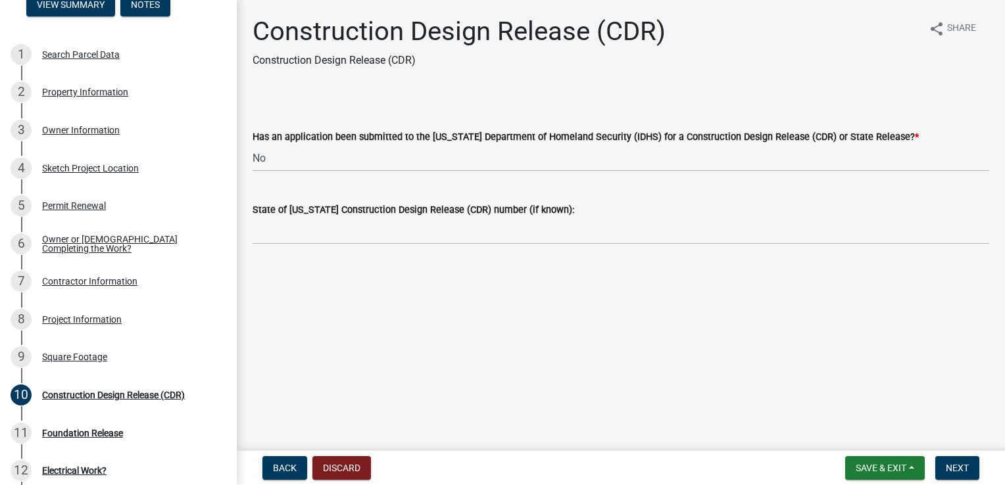
click at [613, 140] on label "Has an application been submitted to the [US_STATE] Department of Homeland Secu…" at bounding box center [585, 137] width 666 height 9
click at [613, 145] on select "Select Item... Yes No" at bounding box center [620, 158] width 736 height 27
click at [955, 464] on span "Next" at bounding box center [956, 468] width 23 height 11
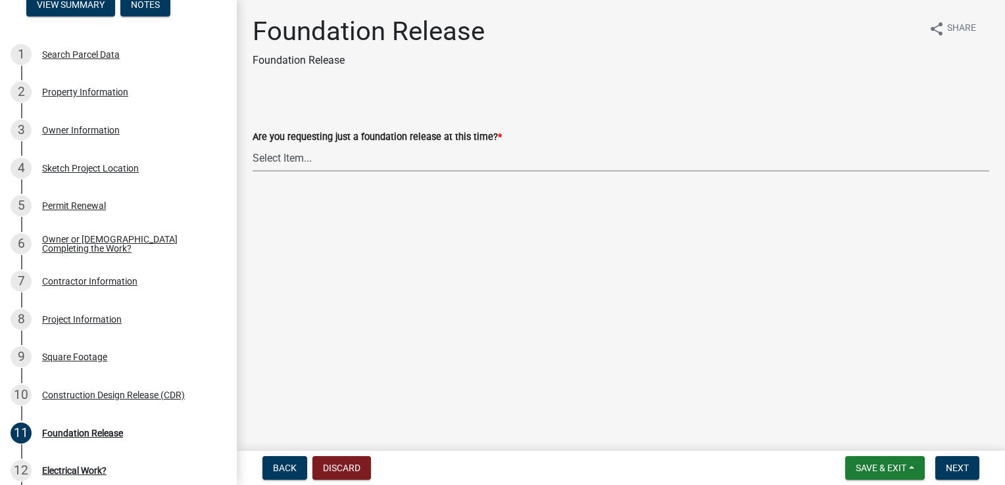
click at [410, 162] on select "Select Item... Yes No" at bounding box center [620, 158] width 736 height 27
click at [252, 145] on select "Select Item... Yes No" at bounding box center [620, 158] width 736 height 27
select select "0d21488d-720c-47f2-b9dd-91ede28171a6"
click at [369, 208] on main "Foundation Release Foundation Release share Share Are you requesting just a fou…" at bounding box center [621, 223] width 768 height 446
click at [967, 470] on span "Next" at bounding box center [956, 468] width 23 height 11
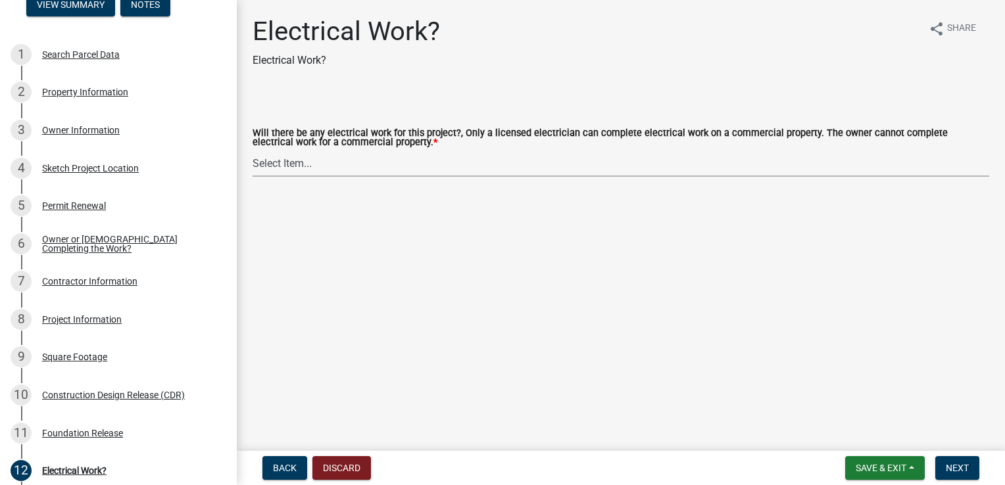
click at [487, 168] on select "Select Item... yes no" at bounding box center [620, 163] width 736 height 27
click at [252, 150] on select "Select Item... yes no" at bounding box center [620, 163] width 736 height 27
select select "f23186e2-7283-4719-9d2a-3b41e8ce62e6"
click at [441, 227] on main "Electrical Work? Electrical Work? share Share Will there be any electrical work…" at bounding box center [621, 223] width 768 height 446
click at [953, 465] on span "Next" at bounding box center [956, 468] width 23 height 11
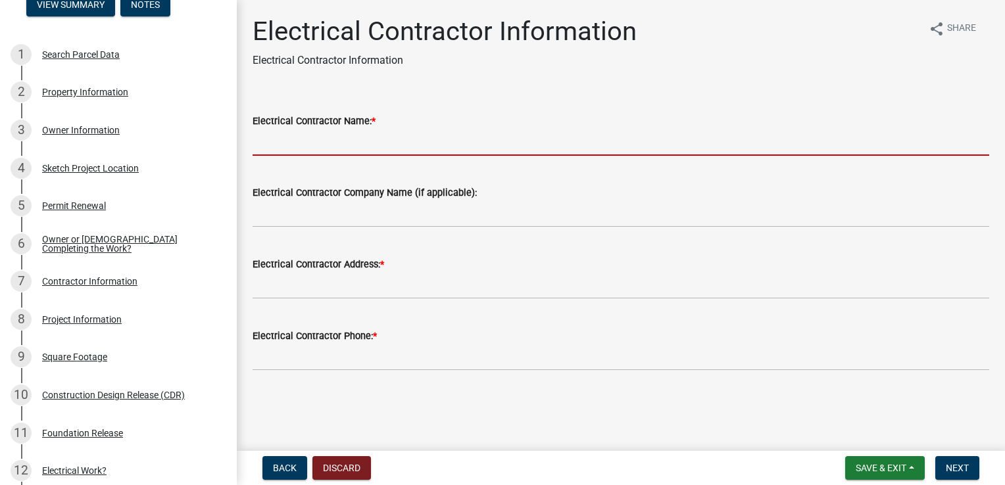
click at [395, 143] on input "Electrical Contractor Name: *" at bounding box center [620, 142] width 736 height 27
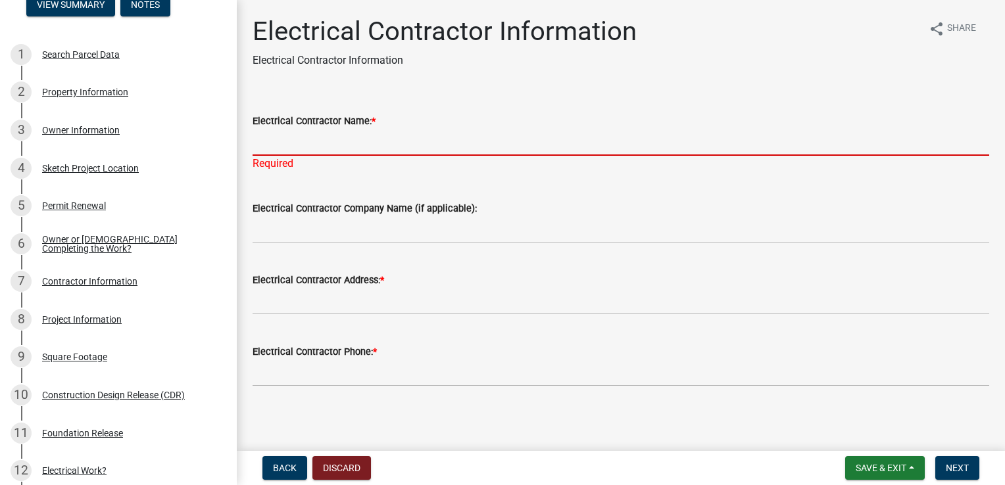
scroll to position [139, 0]
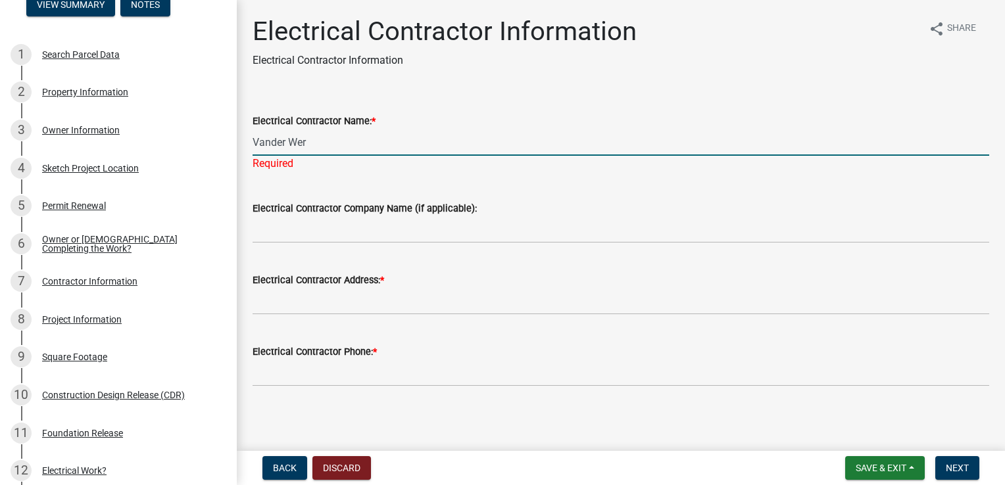
type input "Vander Werf"
click at [306, 150] on input "Vander Werf" at bounding box center [620, 142] width 736 height 27
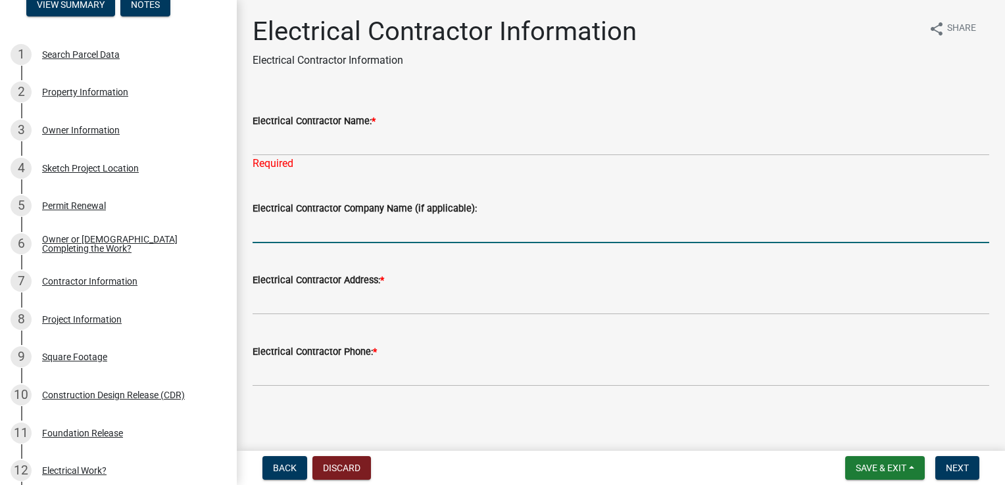
click at [345, 238] on input "Electrical Contractor Company Name (if applicable):" at bounding box center [620, 229] width 736 height 27
paste input "Vander Werf"
type input "Vander Werf Electric Inc."
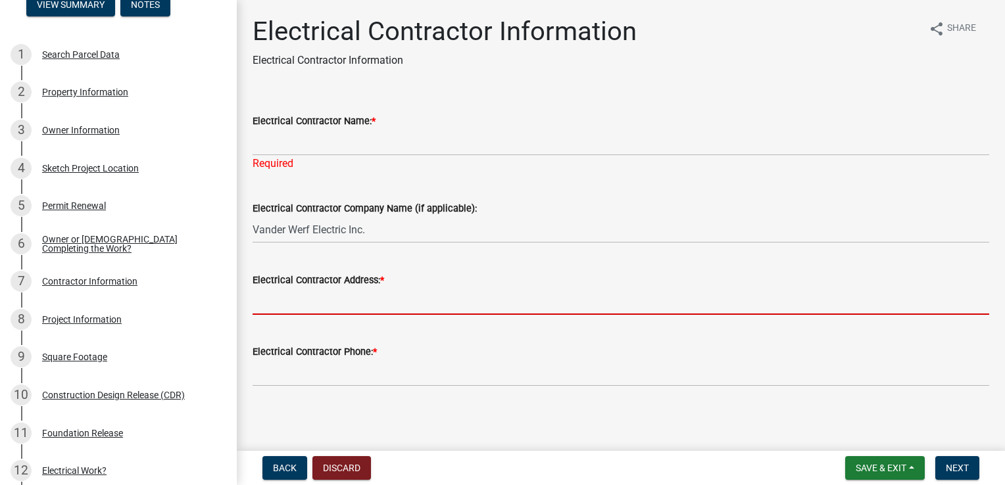
click at [413, 304] on input "Electrical Contractor Address: *" at bounding box center [620, 301] width 736 height 27
paste input "[STREET_ADDRESS]"
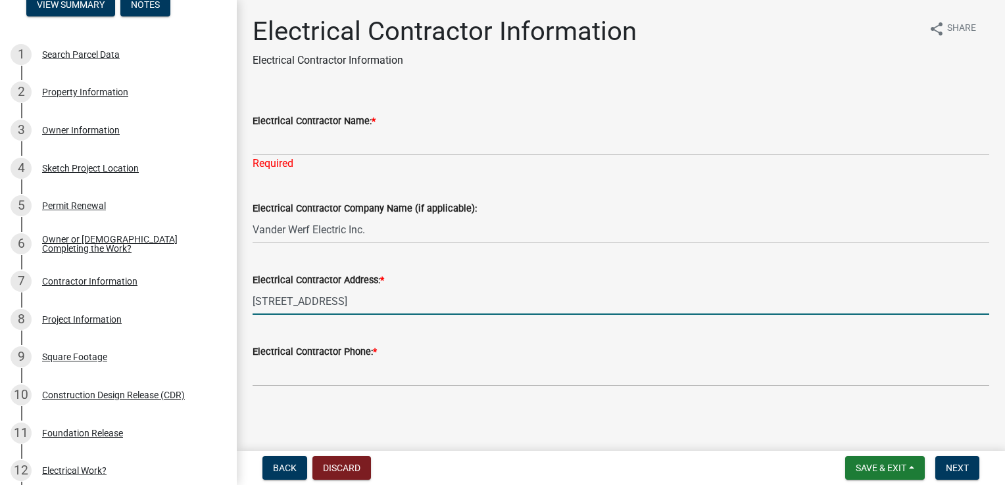
type input "[STREET_ADDRESS]"
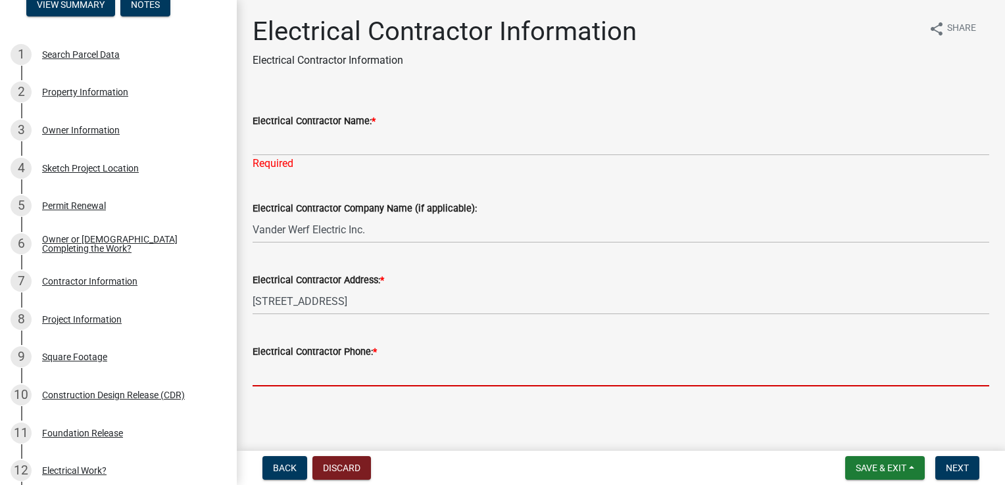
click at [300, 378] on input "Electrical Contractor Phone: *" at bounding box center [620, 373] width 736 height 27
paste input "[PHONE_NUMBER]"
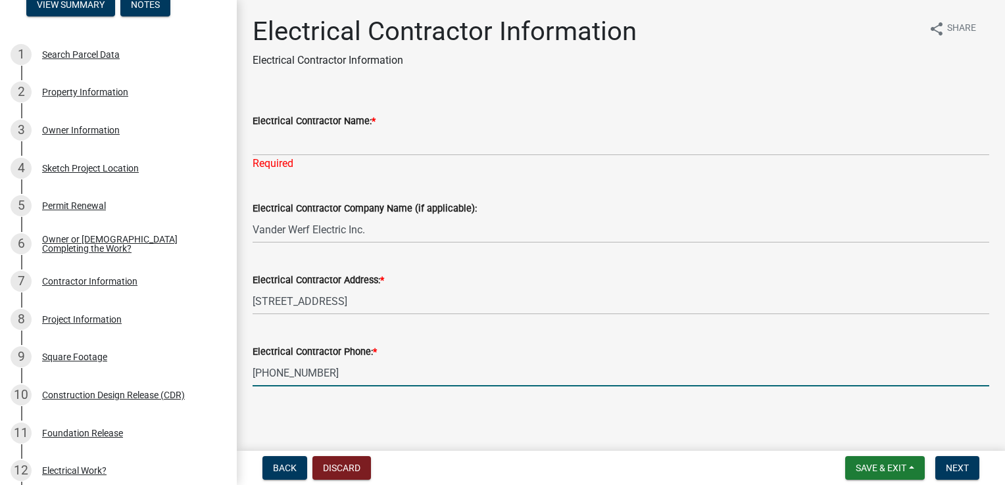
type input "[PHONE_NUMBER]"
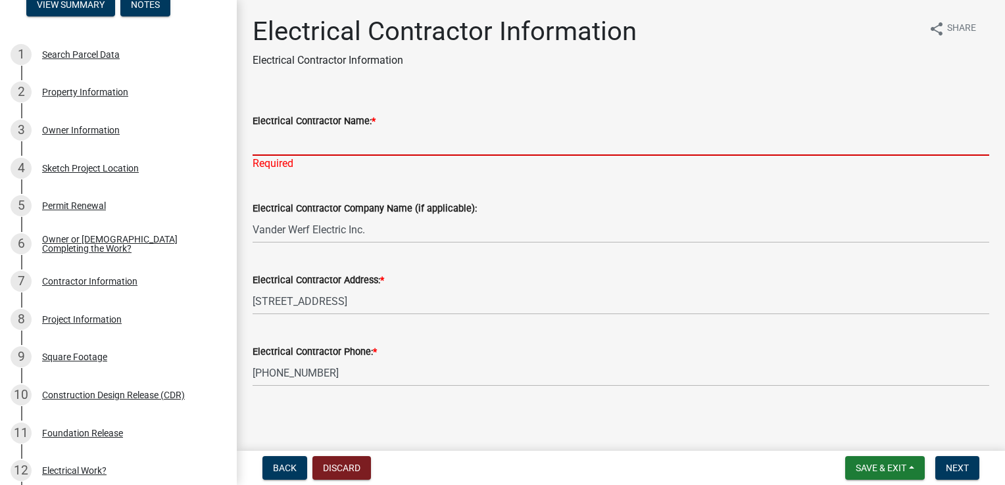
click at [296, 147] on input "Electrical Contractor Name: *" at bounding box center [620, 142] width 736 height 27
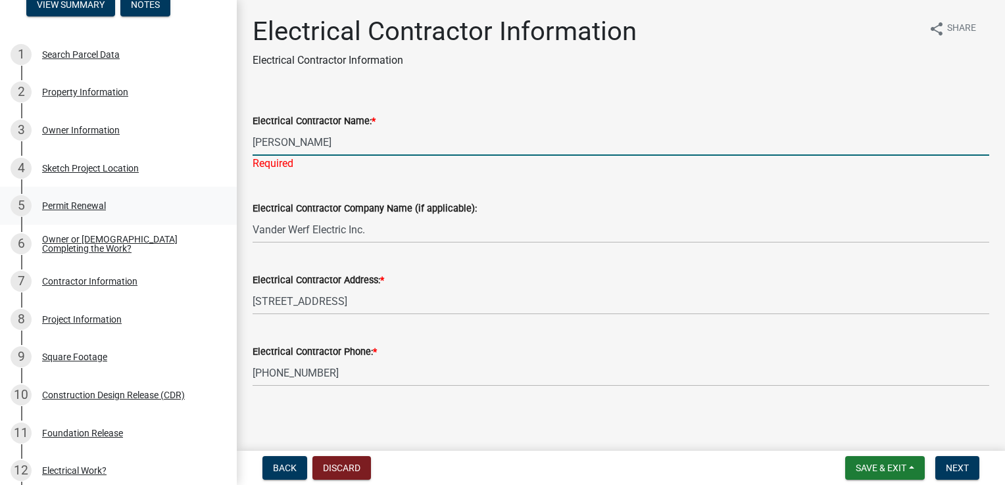
type input "[PERSON_NAME]"
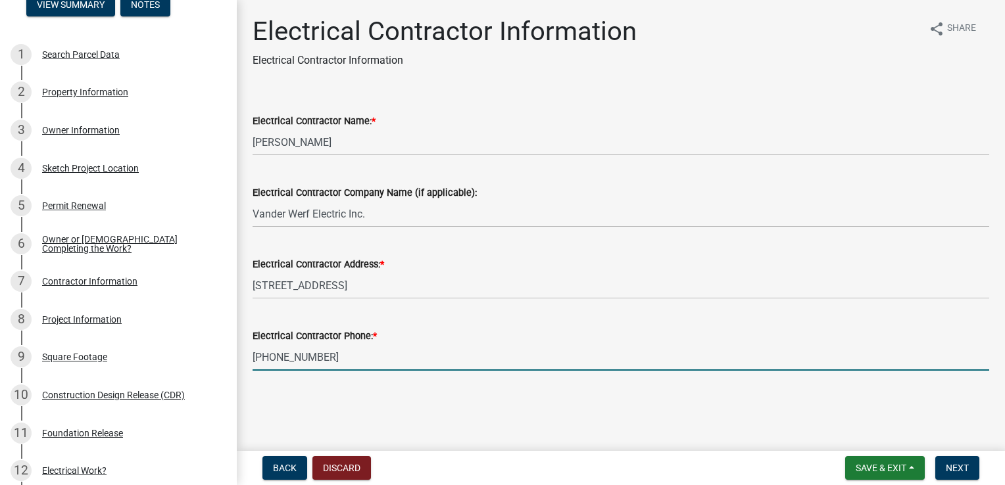
drag, startPoint x: 380, startPoint y: 360, endPoint x: 230, endPoint y: 359, distance: 149.9
click at [230, 359] on div "Huntington Co. Commercial Structure Permit CS-2025-488546 View Summary Notes 1 …" at bounding box center [502, 242] width 1005 height 485
paste input "262-507"
type input "[PHONE_NUMBER]"
click at [951, 468] on span "Next" at bounding box center [956, 468] width 23 height 11
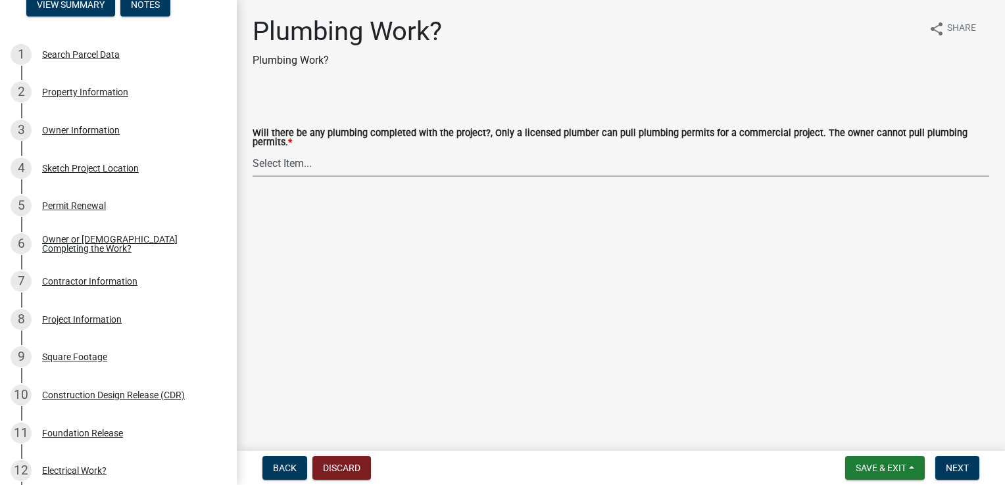
click at [359, 164] on select "Select Item... yes no" at bounding box center [620, 163] width 736 height 27
click at [252, 150] on select "Select Item... yes no" at bounding box center [620, 163] width 736 height 27
select select "37649394-1293-4590-a0a1-adbec6cdd171"
click at [966, 469] on span "Next" at bounding box center [956, 468] width 23 height 11
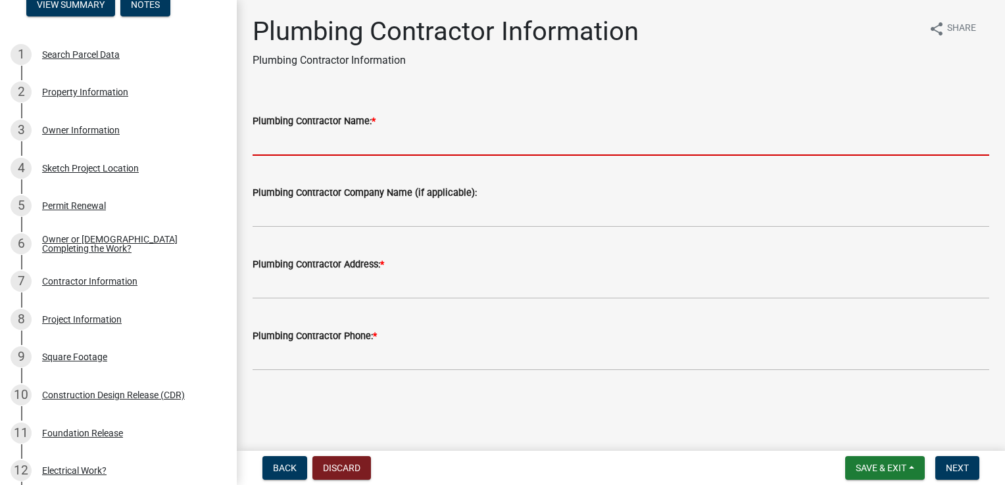
click at [334, 141] on input "Plumbing Contractor Name: *" at bounding box center [620, 142] width 736 height 27
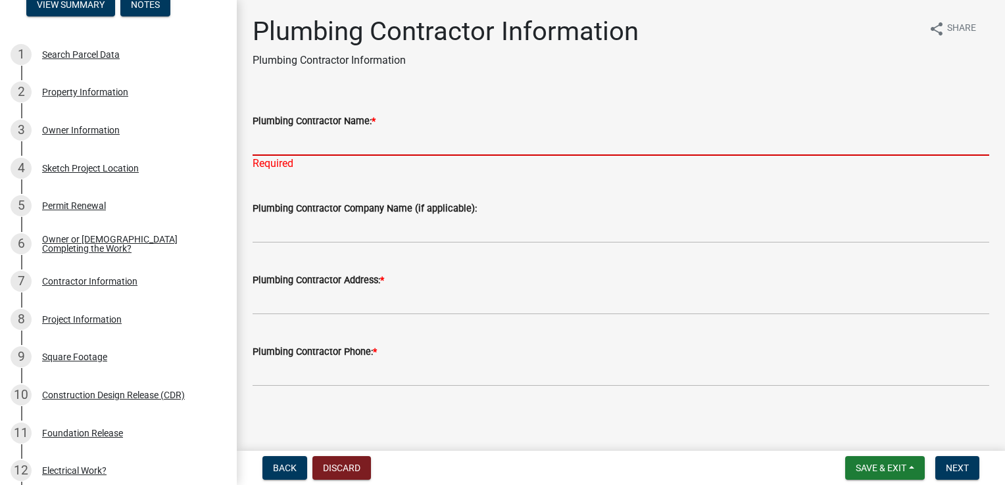
click at [471, 150] on input "Plumbing Contractor Name: *" at bounding box center [620, 142] width 736 height 27
paste input "[PERSON_NAME] & Son, LP an EMCOR Company"
type input "[PERSON_NAME] & Son, LP an EMCOR Company"
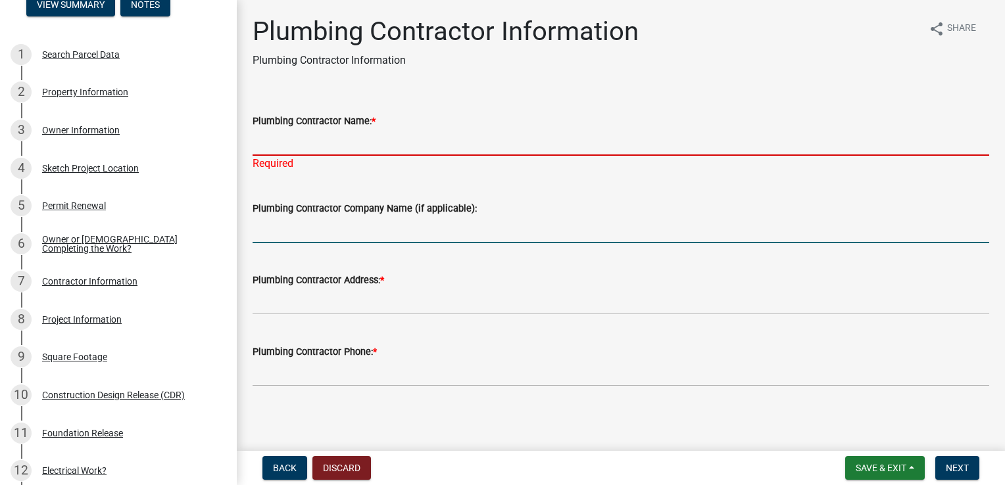
click at [412, 233] on input "Plumbing Contractor Company Name (if applicable):" at bounding box center [620, 229] width 736 height 27
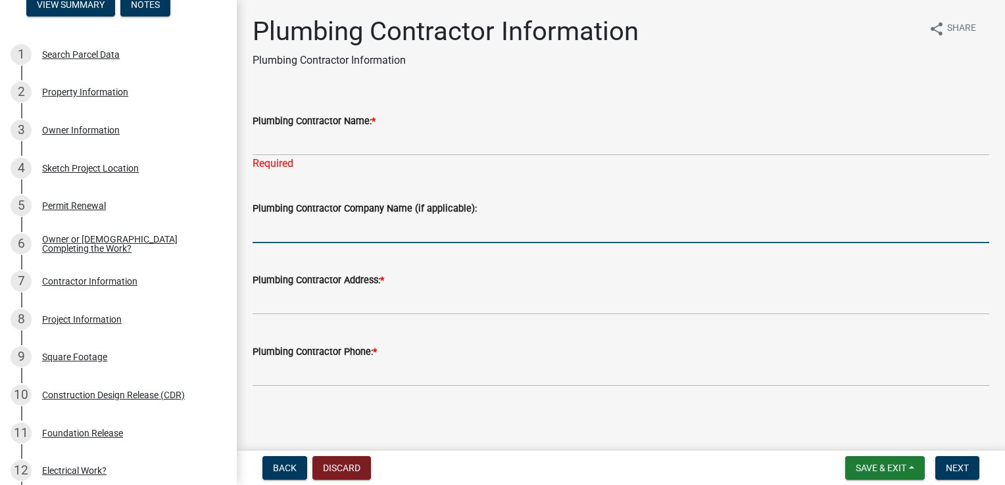
paste input "[PERSON_NAME] & Son, LP an EMCOR Company"
type input "[PERSON_NAME] & Son, LP an EMCOR Company"
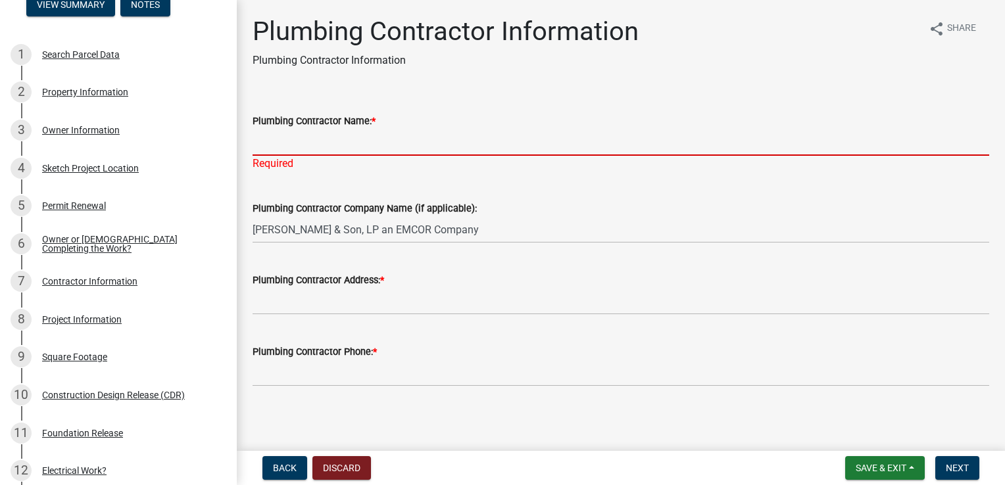
click at [377, 145] on input "Plumbing Contractor Name: *" at bounding box center [620, 142] width 736 height 27
paste input "[PERSON_NAME]"
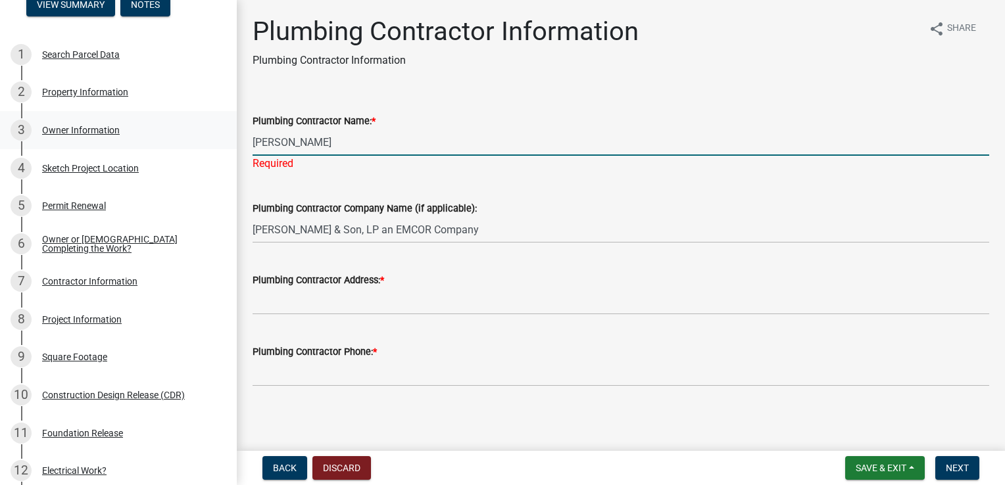
type input "[PERSON_NAME]"
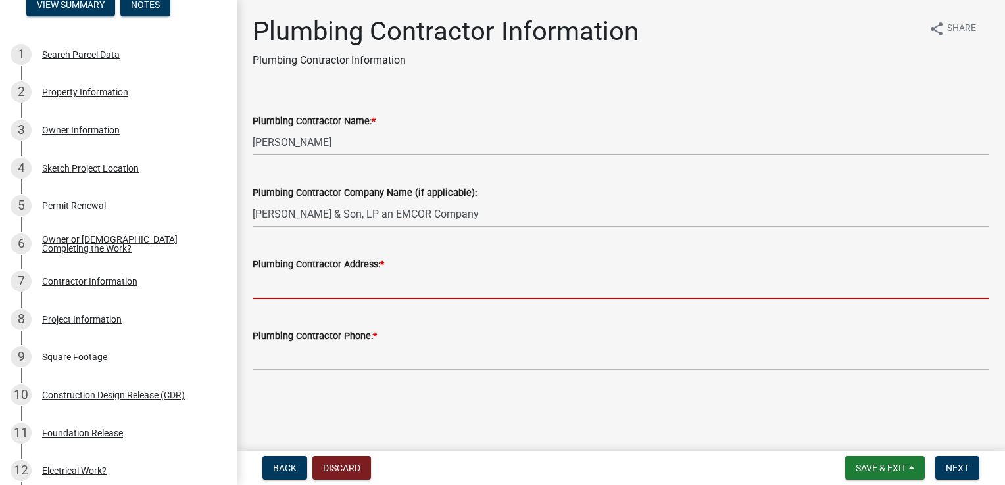
click at [374, 285] on input "Plumbing Contractor Address: *" at bounding box center [620, 285] width 736 height 27
paste input "[STREET_ADDRESS] • [GEOGRAPHIC_DATA][PERSON_NAME], [GEOGRAPHIC_DATA] • 46825"
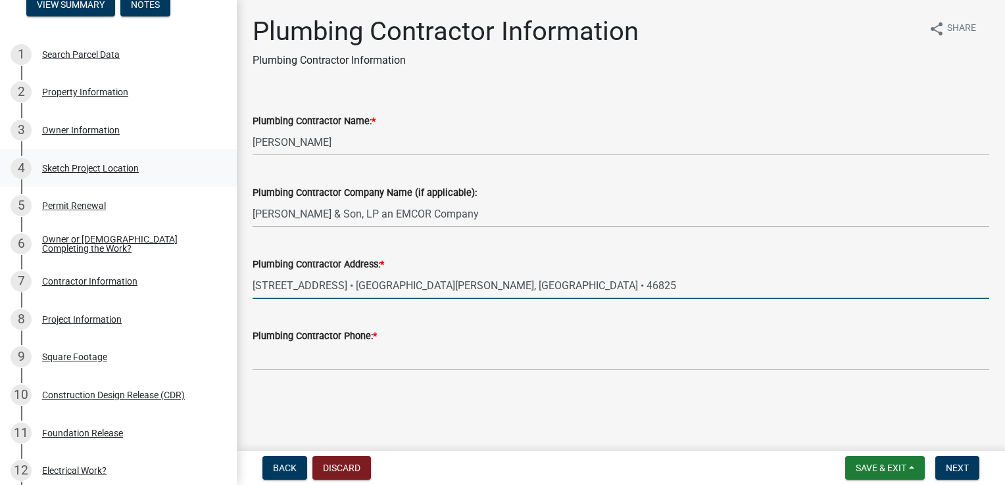
type input "[STREET_ADDRESS] • [GEOGRAPHIC_DATA][PERSON_NAME], [GEOGRAPHIC_DATA] • 46825"
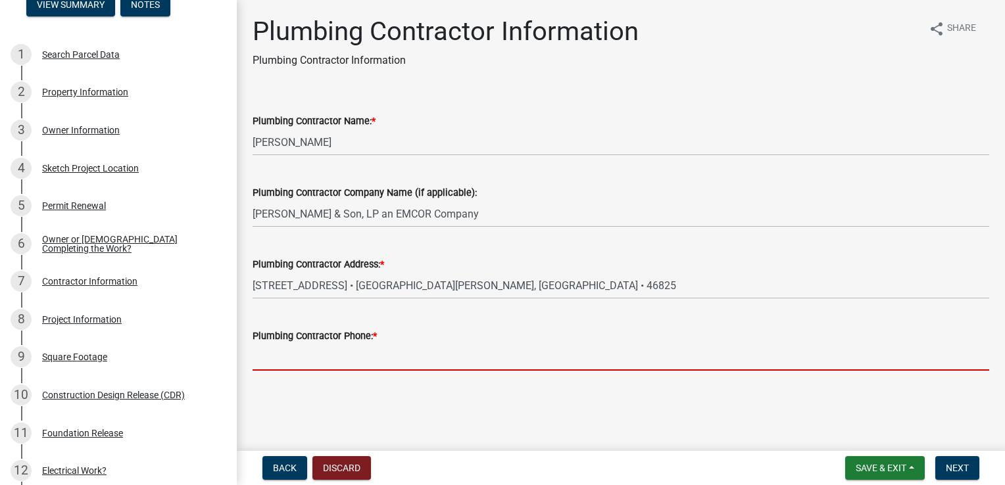
click at [390, 349] on input "Plumbing Contractor Phone: *" at bounding box center [620, 357] width 736 height 27
paste input "260.487.7858"
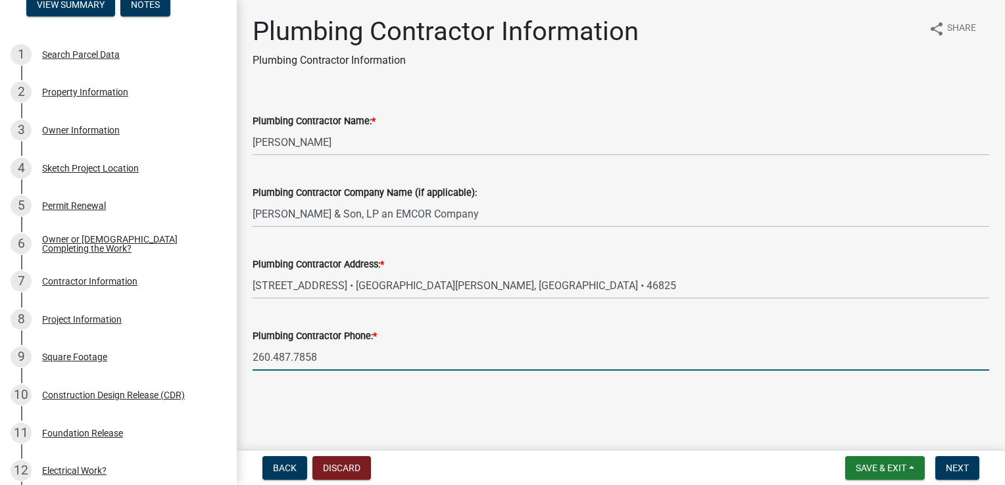
type input "260.487.7858"
click at [449, 404] on main "Plumbing Contractor Information Plumbing Contractor Information share Share Plu…" at bounding box center [621, 223] width 768 height 446
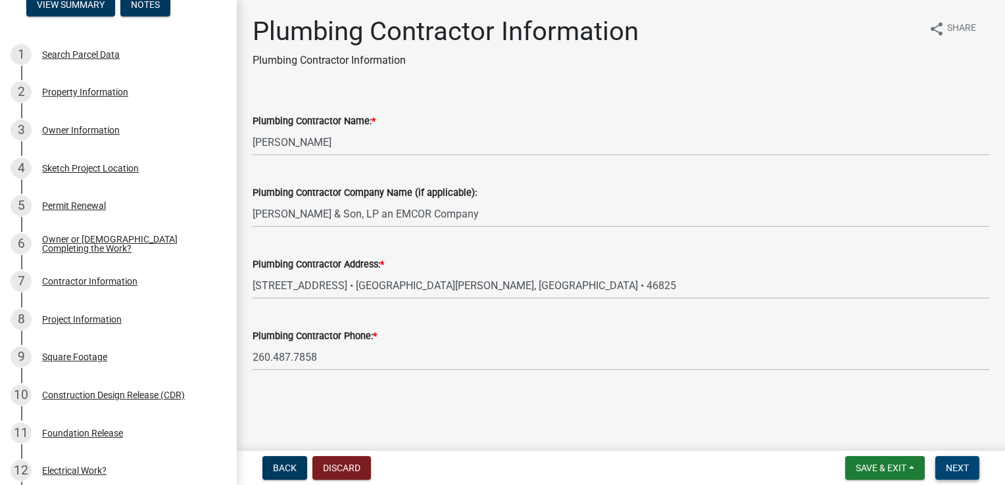
click at [970, 468] on button "Next" at bounding box center [957, 468] width 44 height 24
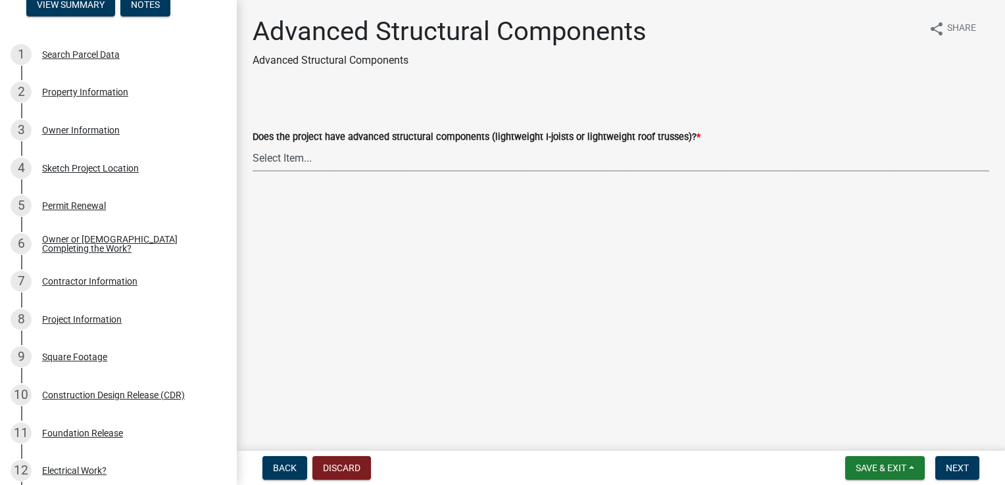
click at [523, 162] on select "Select Item... Yes No" at bounding box center [620, 158] width 736 height 27
click at [252, 145] on select "Select Item... Yes No" at bounding box center [620, 158] width 736 height 27
select select "effa7f85-e56d-4a10-ae6e-beb7be731e4c"
click at [959, 464] on span "Next" at bounding box center [956, 468] width 23 height 11
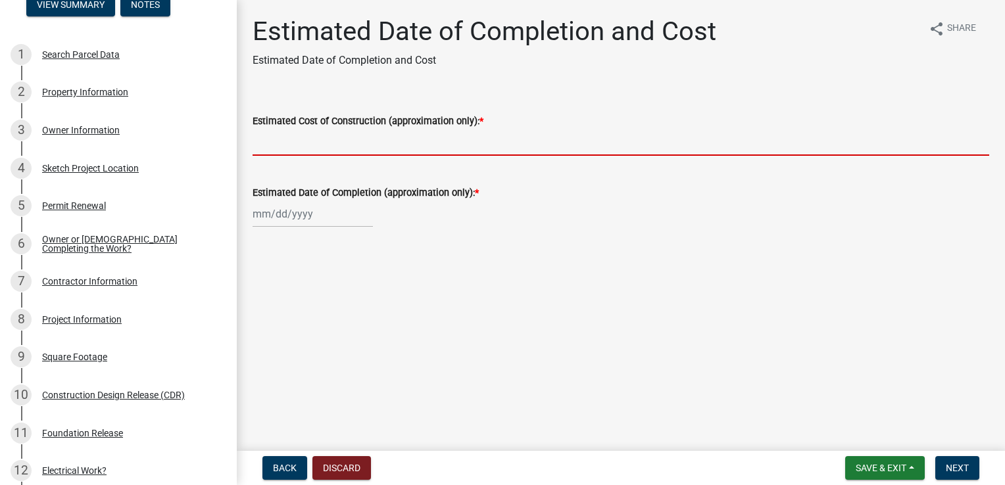
click at [473, 145] on input "Estimated Cost of Construction (approximation only): *" at bounding box center [620, 142] width 736 height 27
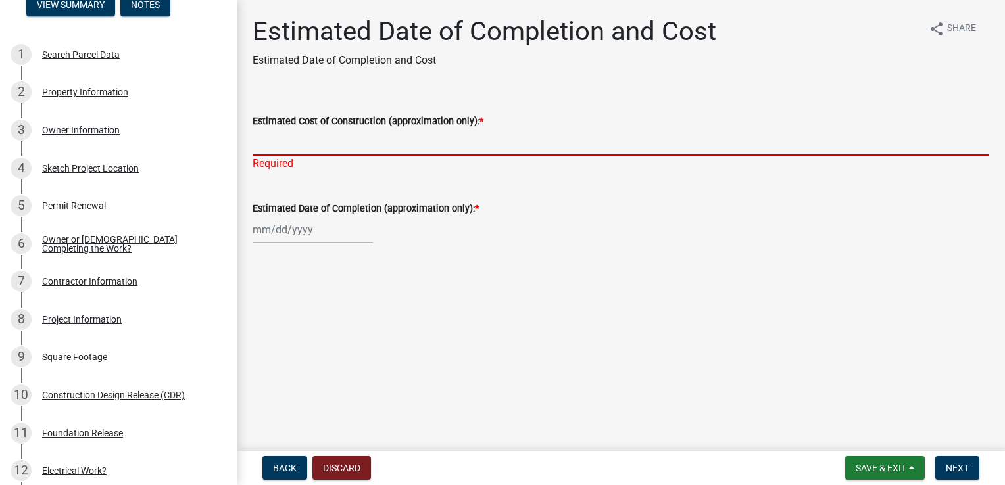
click at [298, 146] on input "Estimated Cost of Construction (approximation only): *" at bounding box center [620, 142] width 736 height 27
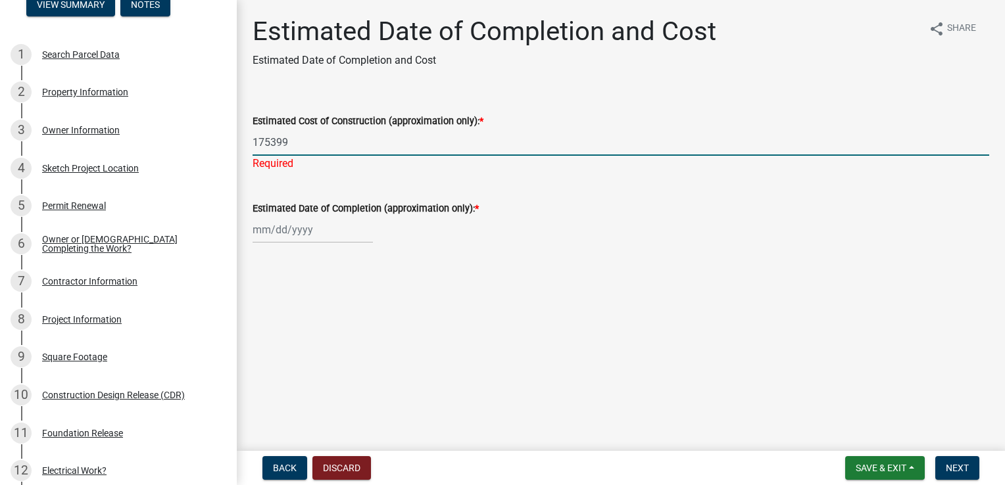
type input "175399"
click at [321, 235] on div at bounding box center [312, 229] width 120 height 27
select select "10"
select select "2025"
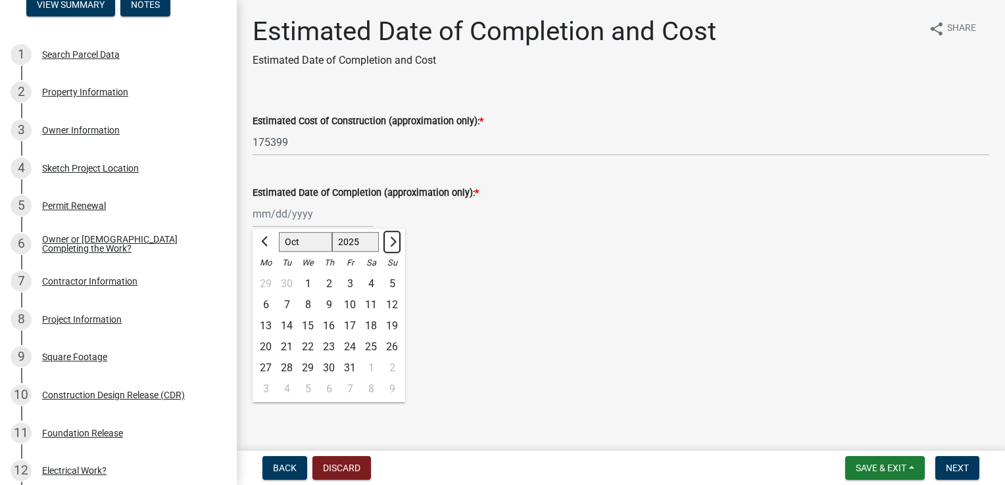
click at [392, 243] on span "Next month" at bounding box center [392, 242] width 10 height 10
select select "12"
click at [309, 366] on div "31" at bounding box center [307, 368] width 21 height 21
type input "[DATE]"
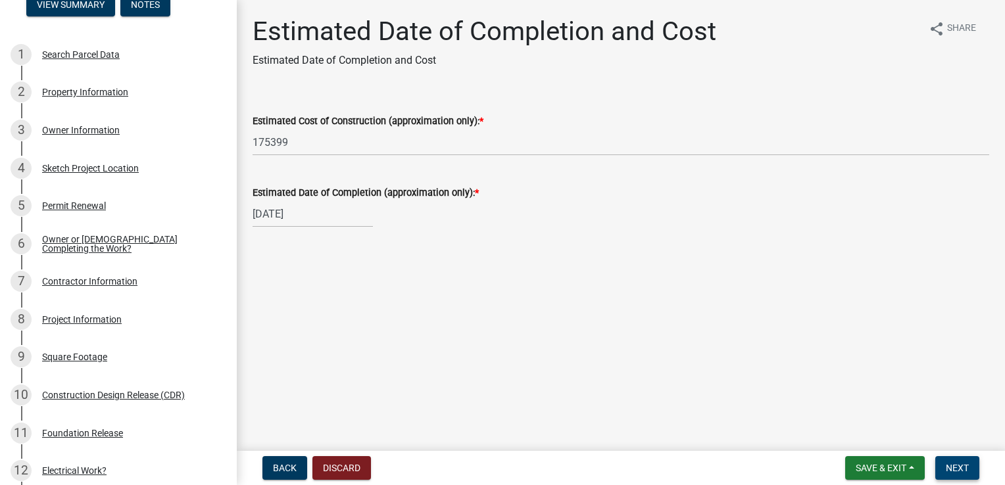
click at [959, 463] on span "Next" at bounding box center [956, 468] width 23 height 11
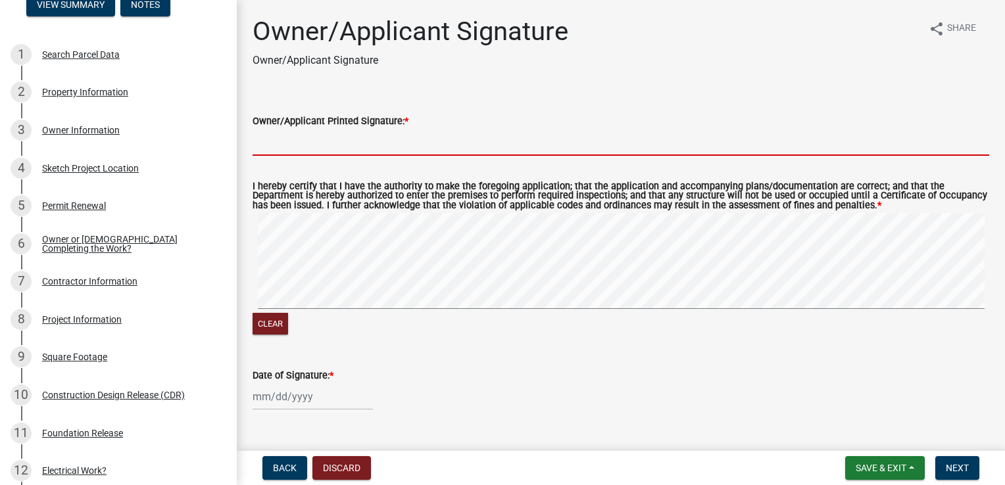
click at [425, 143] on input "Owner/Applicant Printed Signature: *" at bounding box center [620, 142] width 736 height 27
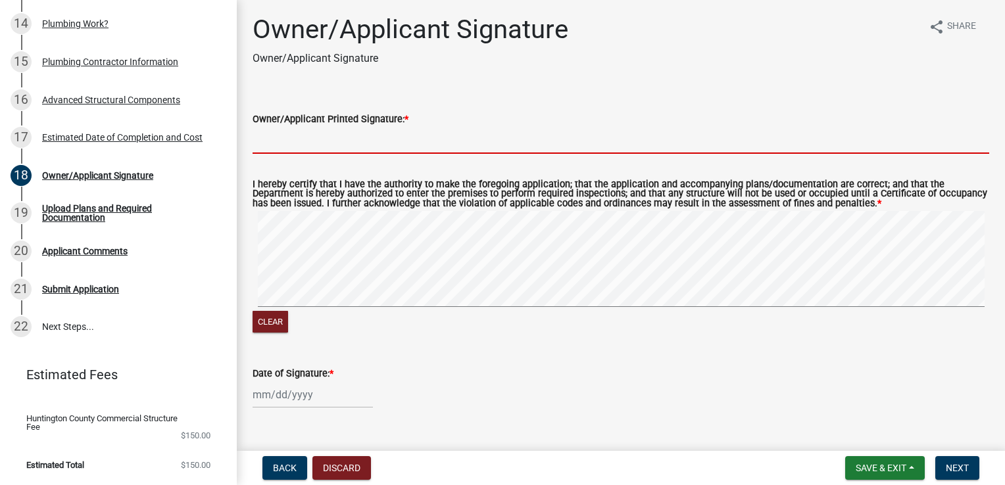
scroll to position [0, 0]
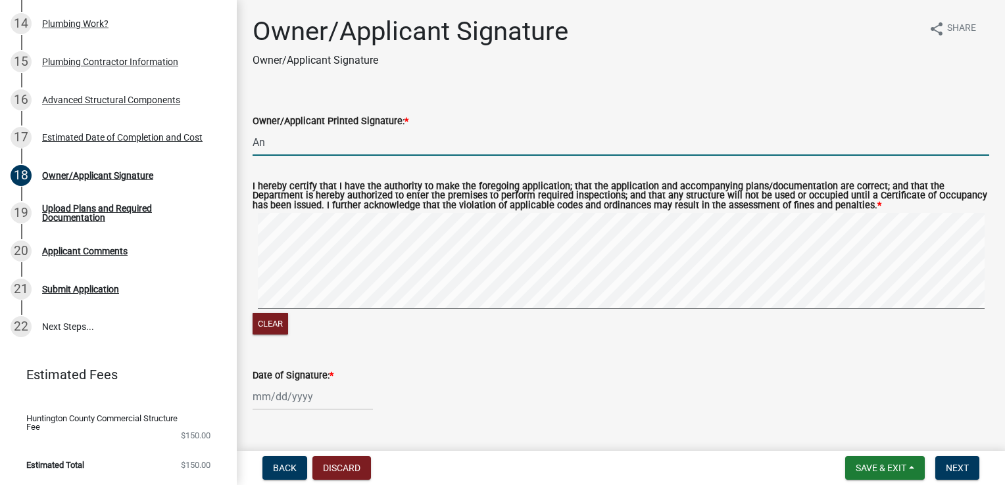
type input "A"
type input "TAS Technical Consulting Inc."
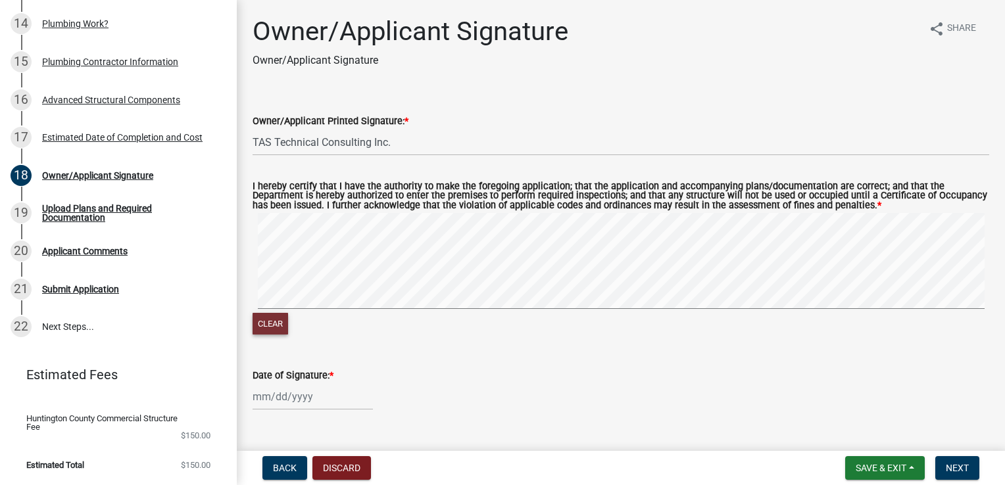
click at [275, 324] on button "Clear" at bounding box center [270, 324] width 36 height 22
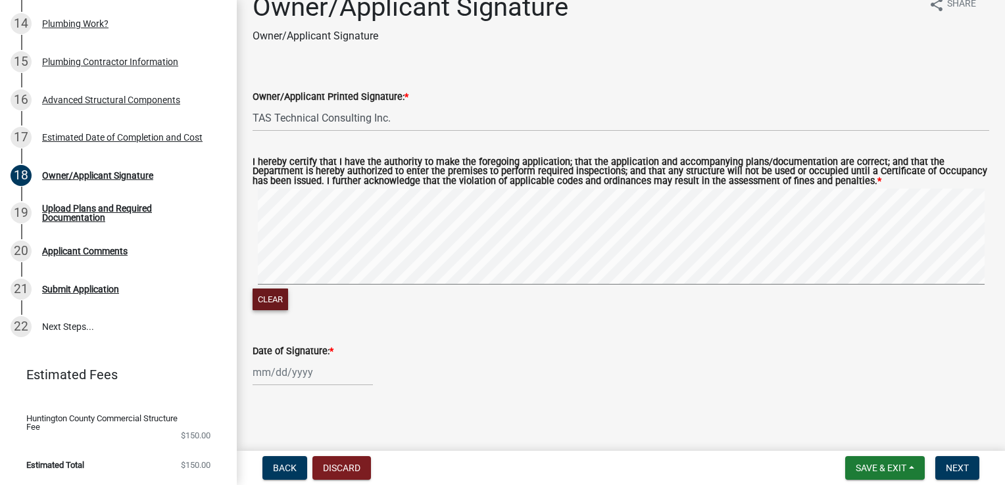
scroll to position [28, 0]
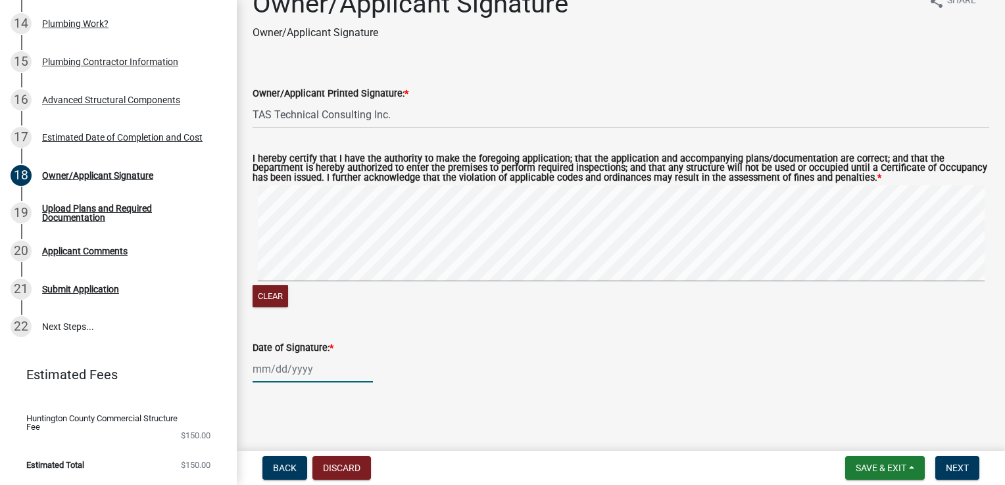
click at [317, 377] on div at bounding box center [312, 369] width 120 height 27
select select "10"
select select "2025"
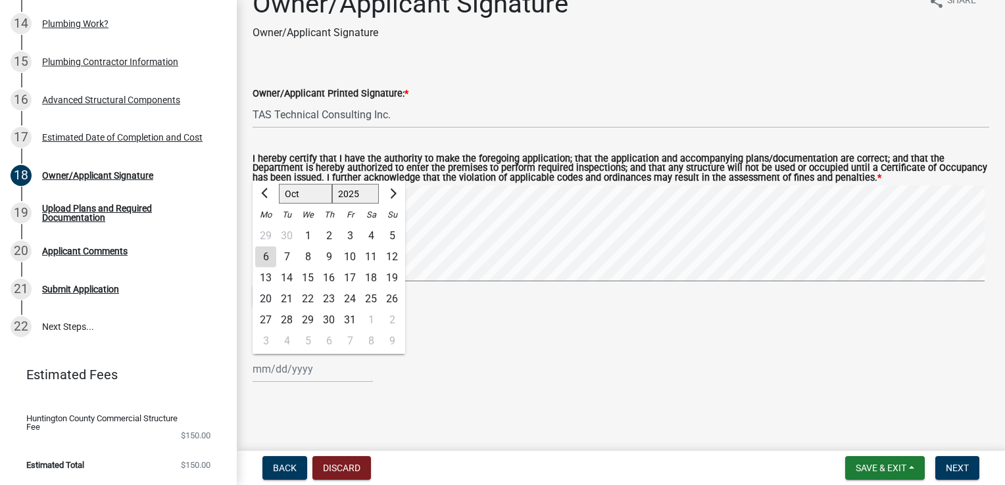
click at [268, 255] on div "6" at bounding box center [265, 257] width 21 height 21
type input "[DATE]"
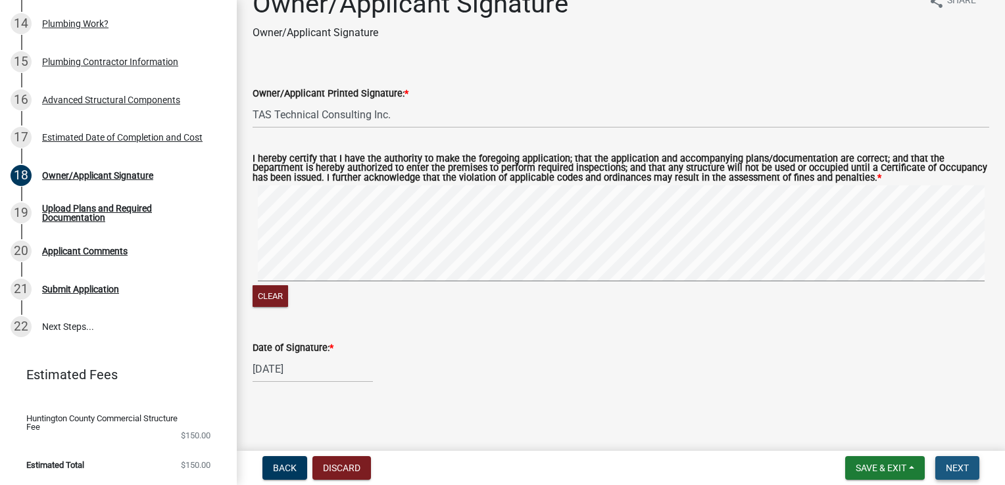
click at [949, 462] on button "Next" at bounding box center [957, 468] width 44 height 24
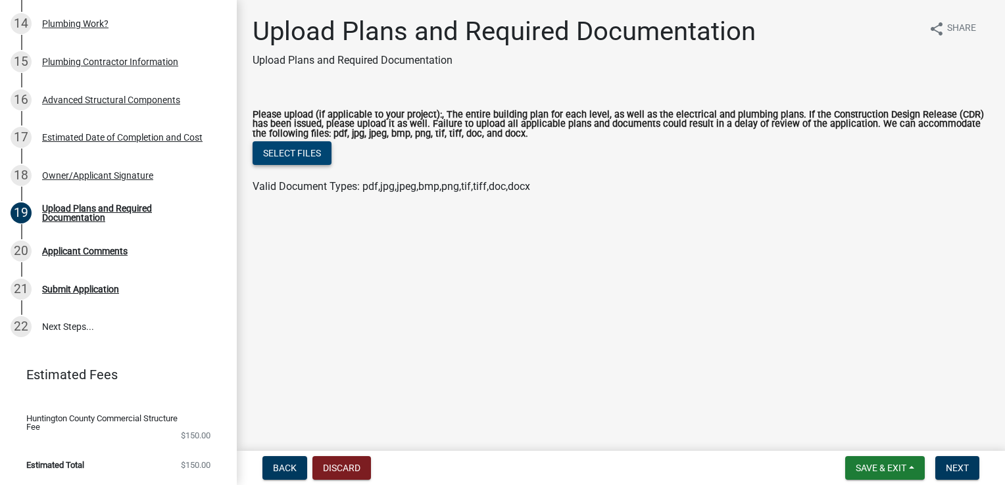
click at [319, 154] on button "Select files" at bounding box center [291, 153] width 79 height 24
click at [293, 135] on label "Please upload (if applicable to your project):, The entire building plan for ea…" at bounding box center [620, 124] width 736 height 28
click at [293, 147] on button "Select files" at bounding box center [291, 153] width 79 height 24
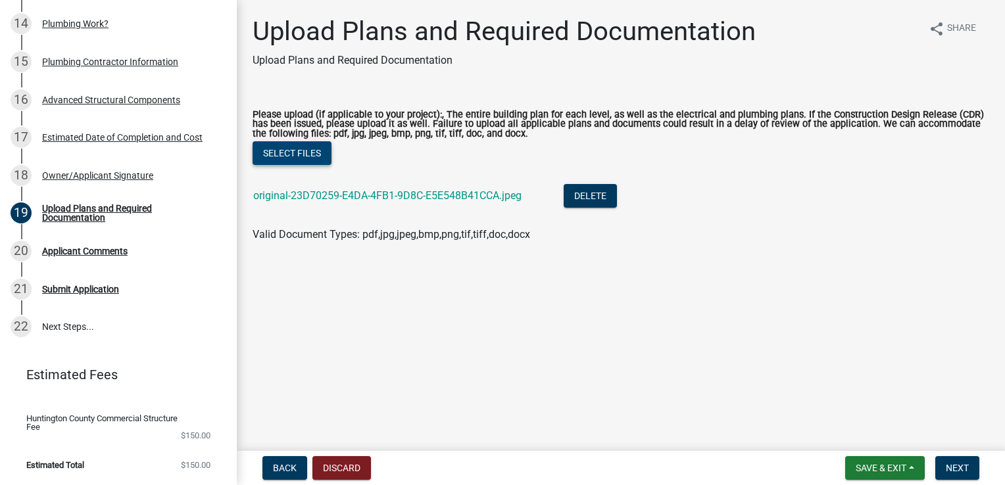
click at [316, 148] on button "Select files" at bounding box center [291, 153] width 79 height 24
click at [321, 158] on button "Select files" at bounding box center [291, 153] width 79 height 24
click at [311, 156] on button "Select files" at bounding box center [291, 153] width 79 height 24
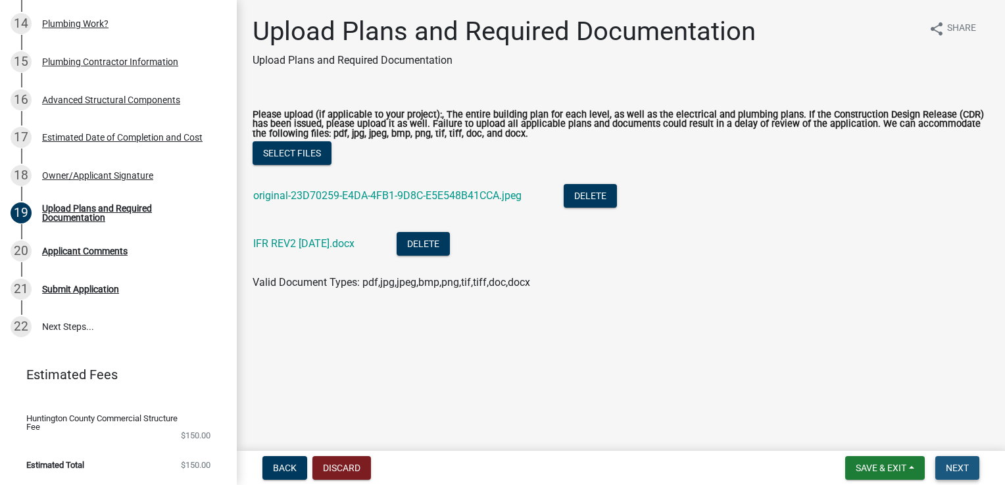
click at [956, 469] on span "Next" at bounding box center [956, 468] width 23 height 11
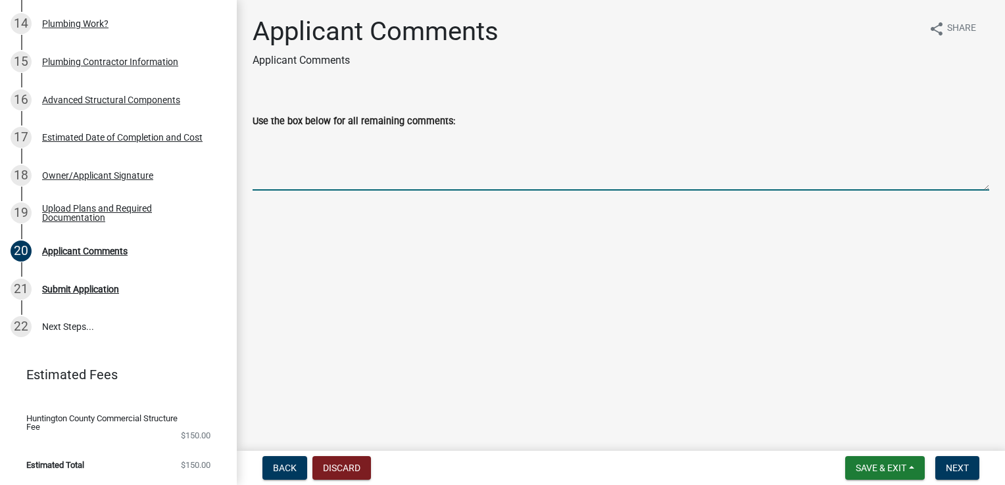
click at [406, 183] on textarea "Use the box below for all remaining comments:" at bounding box center [620, 160] width 736 height 62
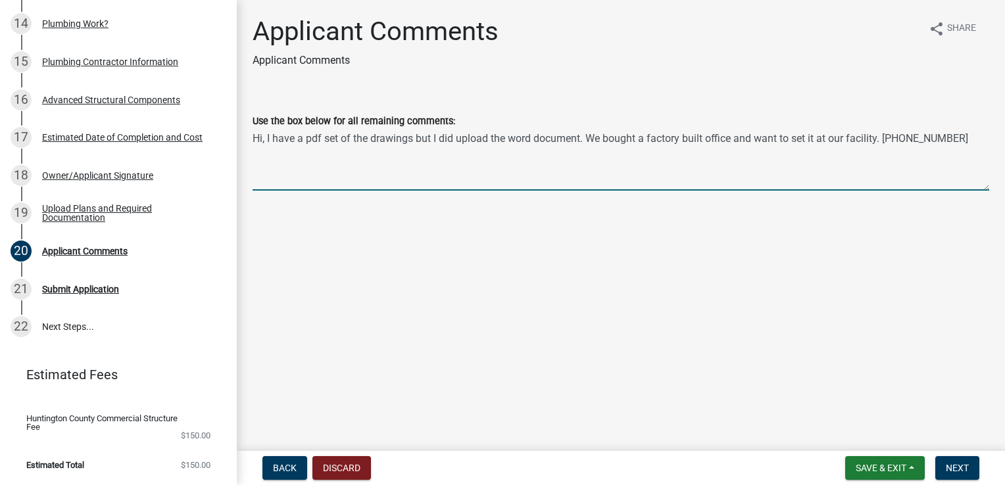
type textarea "Hi, I have a pdf set of the drawings but I did upload the word document. We bou…"
click at [397, 239] on main "Applicant Comments Applicant Comments share Share Use the box below for all rem…" at bounding box center [621, 223] width 768 height 446
click at [515, 187] on textarea "Hi, I have a pdf set of the drawings but I did upload the word document. We bou…" at bounding box center [620, 160] width 736 height 62
click at [546, 246] on main "Applicant Comments Applicant Comments share Share Use the box below for all rem…" at bounding box center [621, 223] width 768 height 446
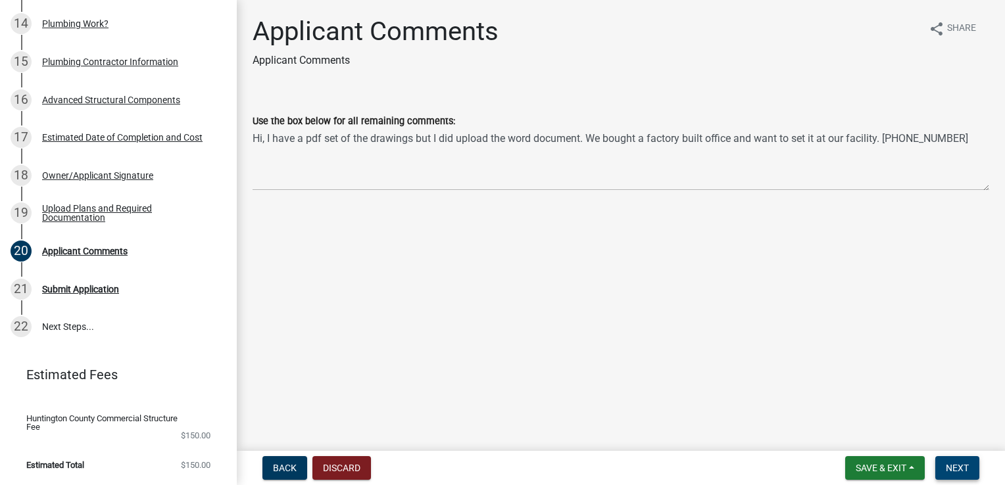
click at [957, 462] on button "Next" at bounding box center [957, 468] width 44 height 24
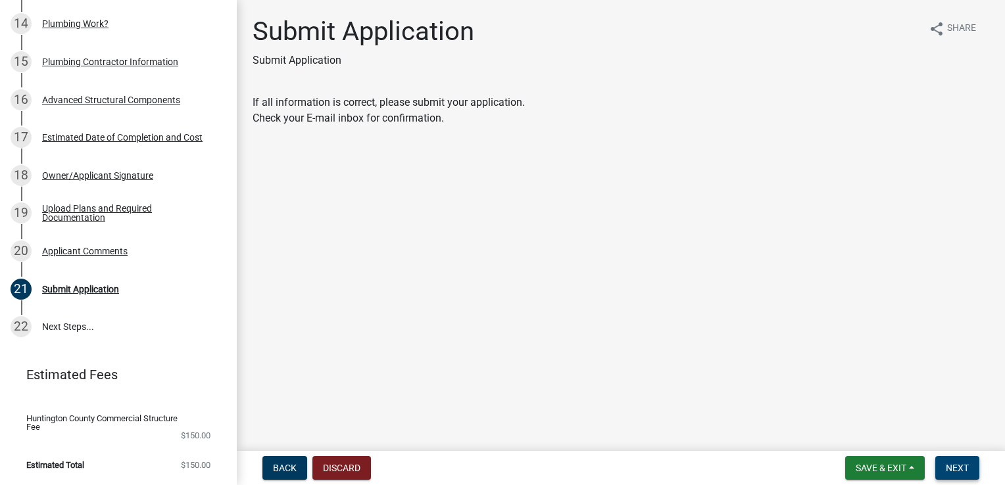
click at [964, 471] on span "Next" at bounding box center [956, 468] width 23 height 11
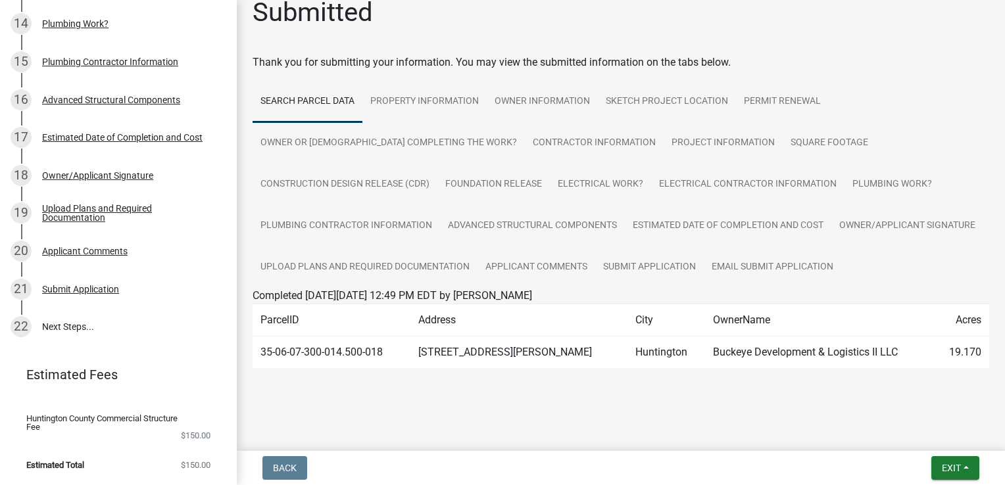
scroll to position [60, 0]
click at [107, 333] on link "22 Next Steps..." at bounding box center [118, 327] width 237 height 38
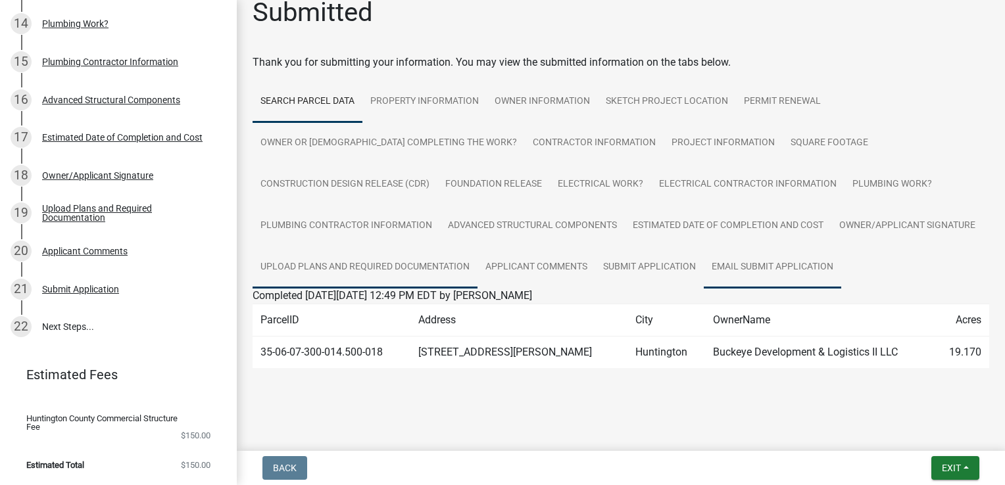
click at [703, 270] on link "Email Submit Application" at bounding box center [771, 268] width 137 height 42
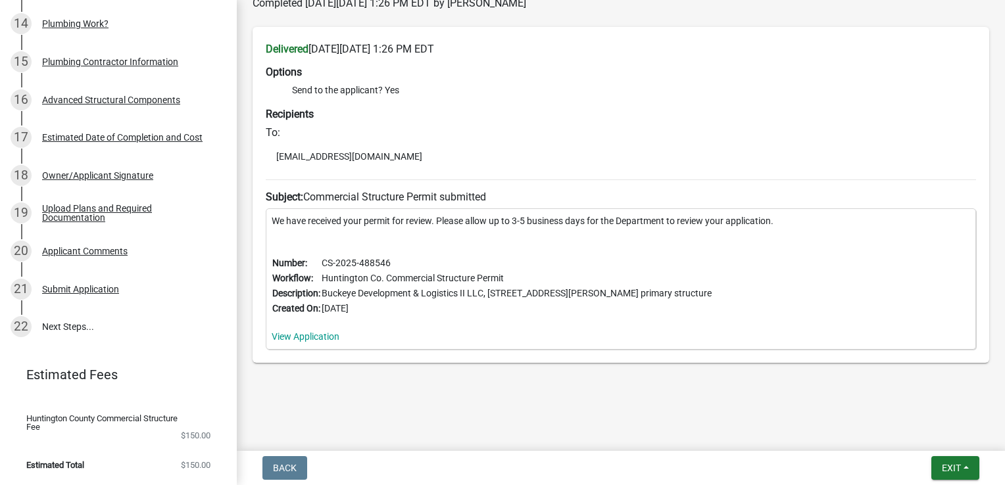
scroll to position [353, 0]
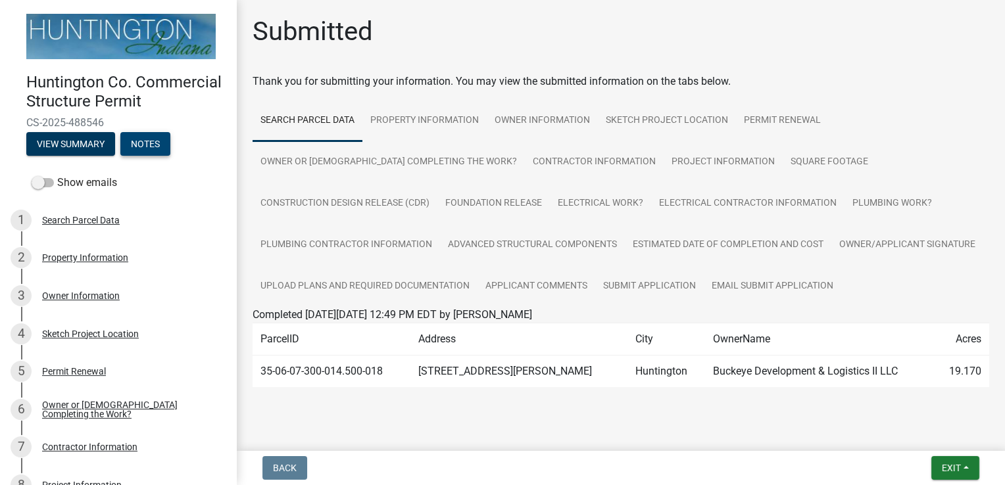
click at [152, 156] on button "Notes" at bounding box center [145, 144] width 50 height 24
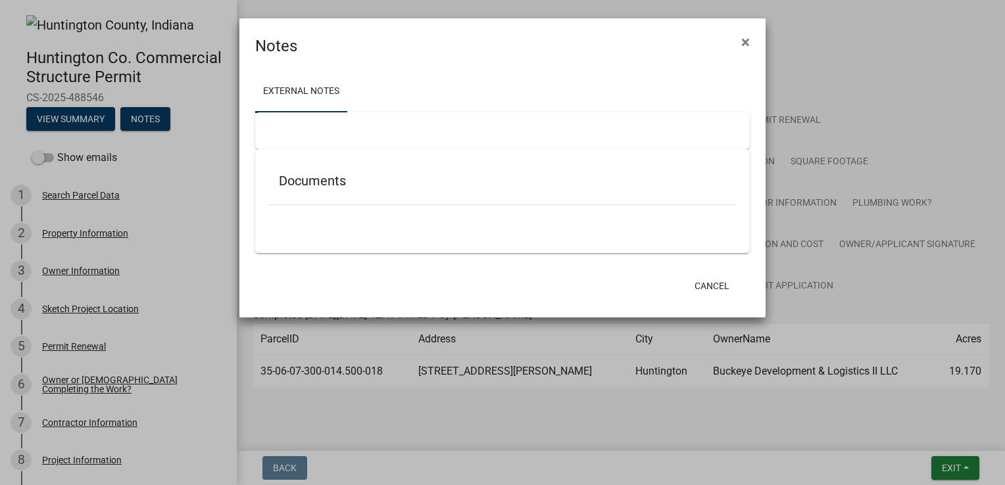
click at [53, 133] on ngb-modal-window "Notes × External Notes Documents Cancel" at bounding box center [502, 242] width 1005 height 485
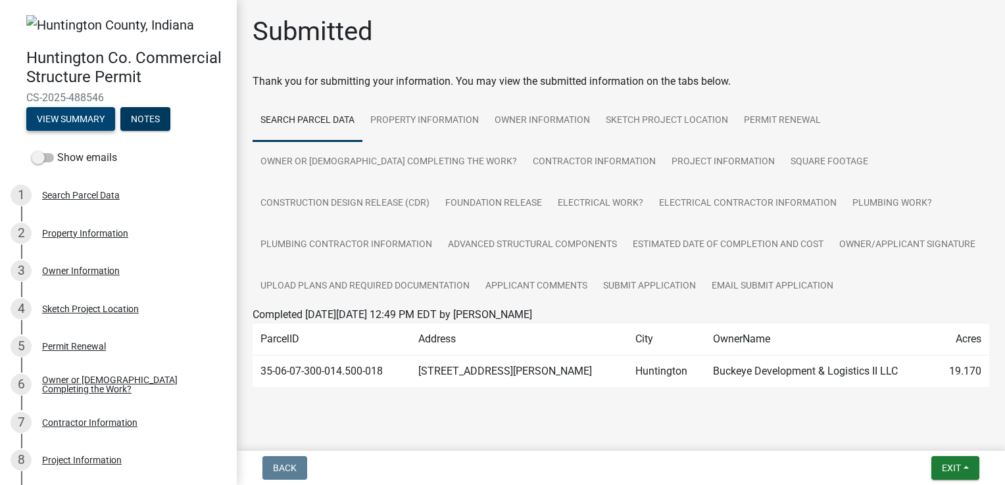
click at [68, 131] on button "View Summary" at bounding box center [70, 119] width 89 height 24
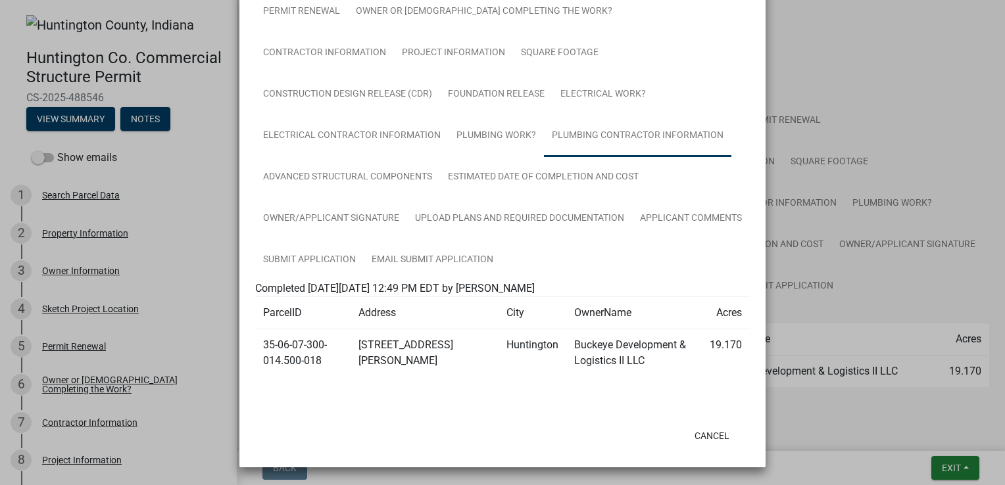
scroll to position [139, 0]
